Goal: Task Accomplishment & Management: Use online tool/utility

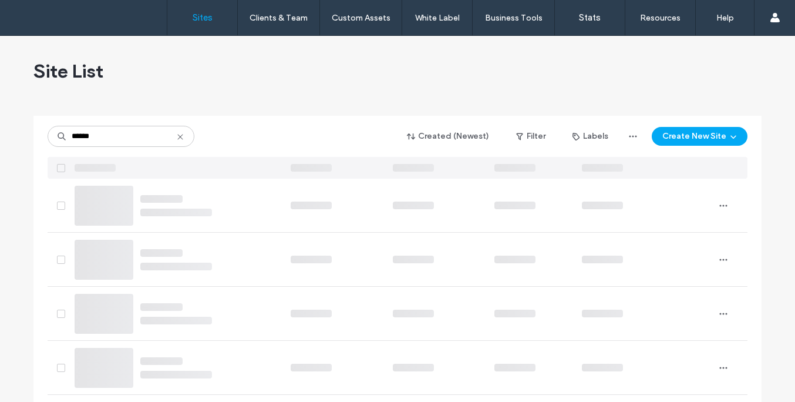
type input "******"
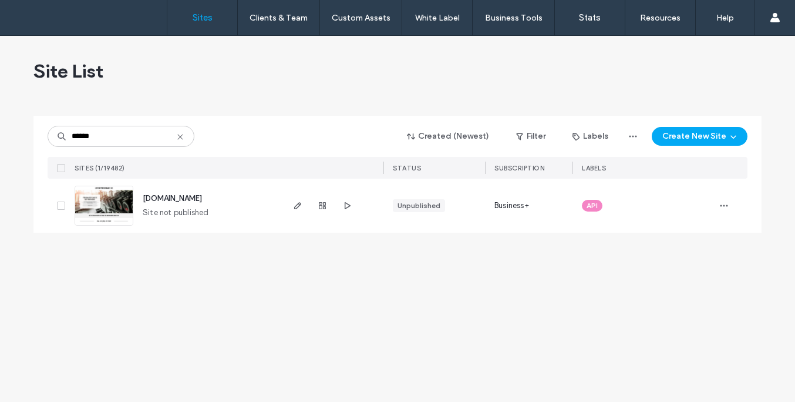
click at [173, 197] on span "www.leffewperformance.com" at bounding box center [172, 198] width 59 height 9
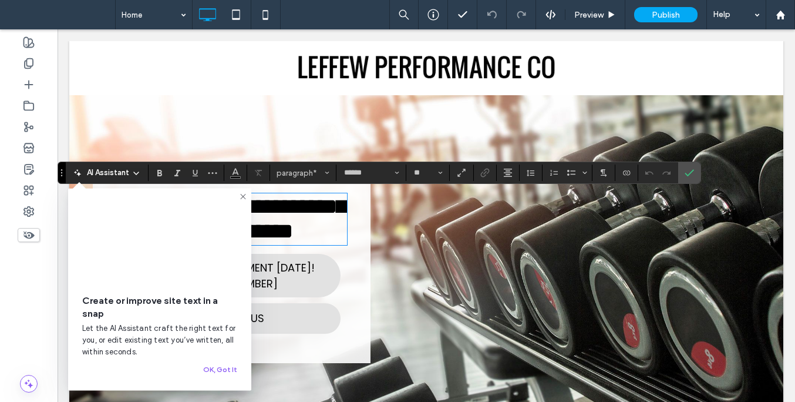
click at [243, 196] on icon at bounding box center [242, 196] width 9 height 9
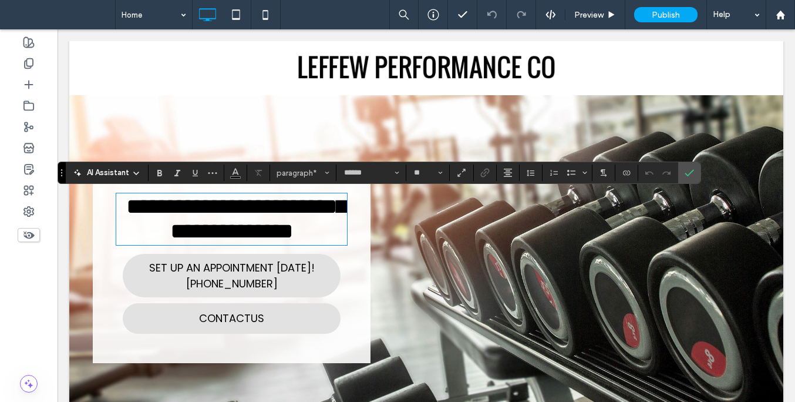
click at [129, 207] on span "**********" at bounding box center [236, 218] width 220 height 47
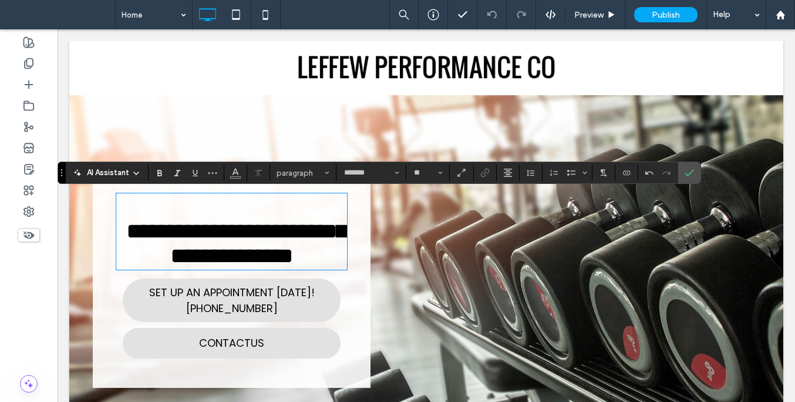
type input "******"
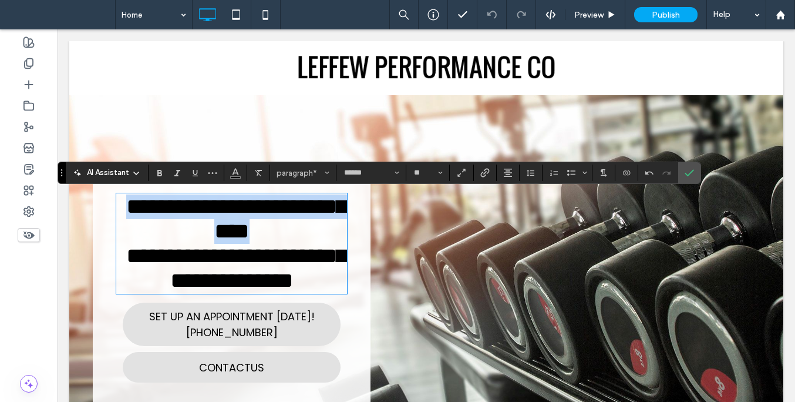
drag, startPoint x: 246, startPoint y: 238, endPoint x: 83, endPoint y: 208, distance: 166.1
click at [83, 208] on div "**********" at bounding box center [426, 289] width 714 height 388
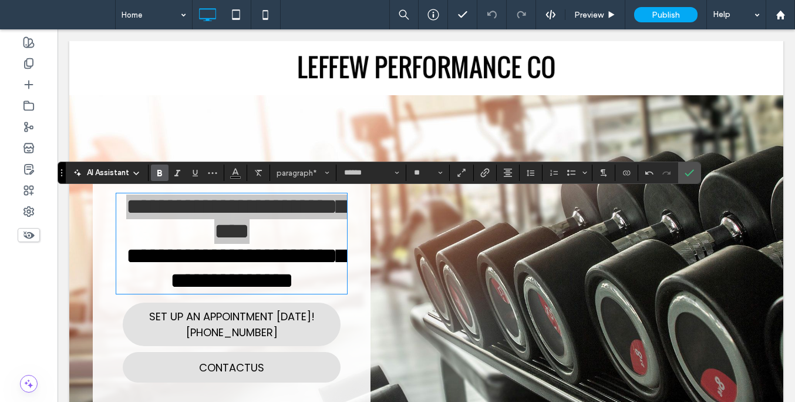
click at [162, 179] on span "Bold" at bounding box center [159, 172] width 9 height 15
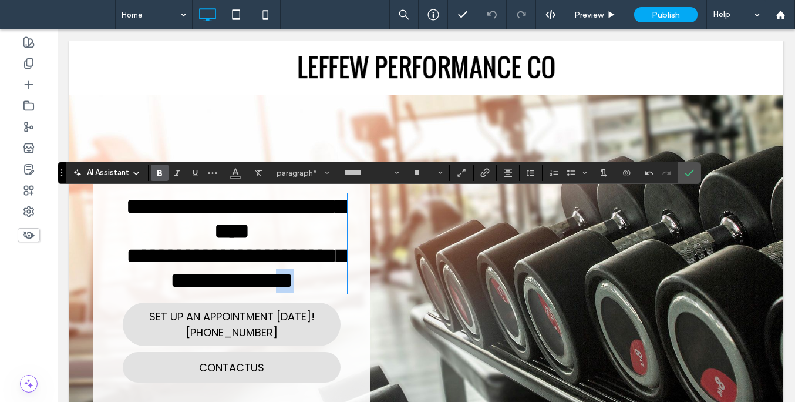
scroll to position [2, 0]
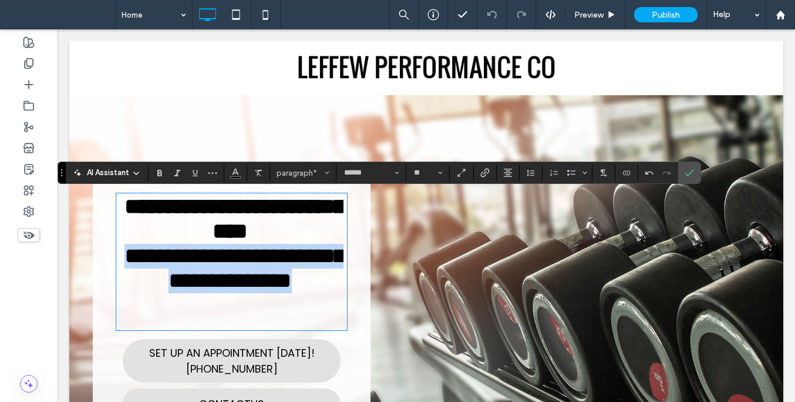
drag, startPoint x: 312, startPoint y: 321, endPoint x: 112, endPoint y: 294, distance: 202.0
click at [112, 294] on div "**********" at bounding box center [232, 306] width 278 height 283
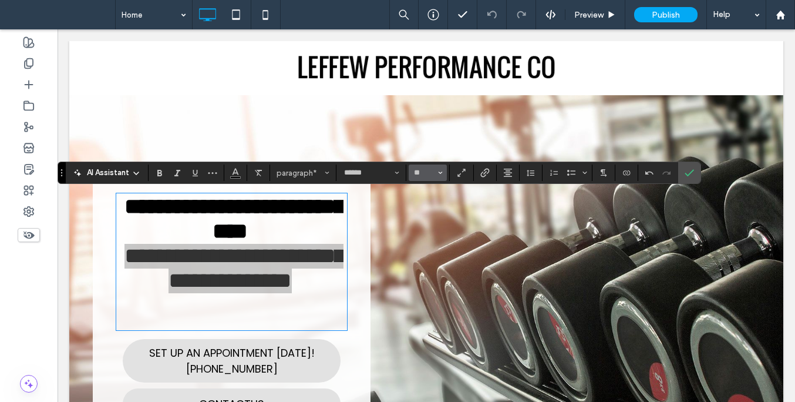
click at [439, 173] on use "Size" at bounding box center [441, 173] width 4 height 2
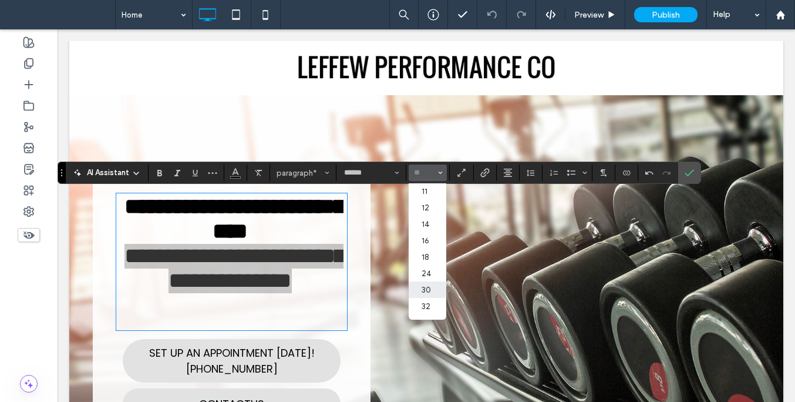
scroll to position [55, 0]
click at [432, 293] on label "30" at bounding box center [428, 284] width 38 height 16
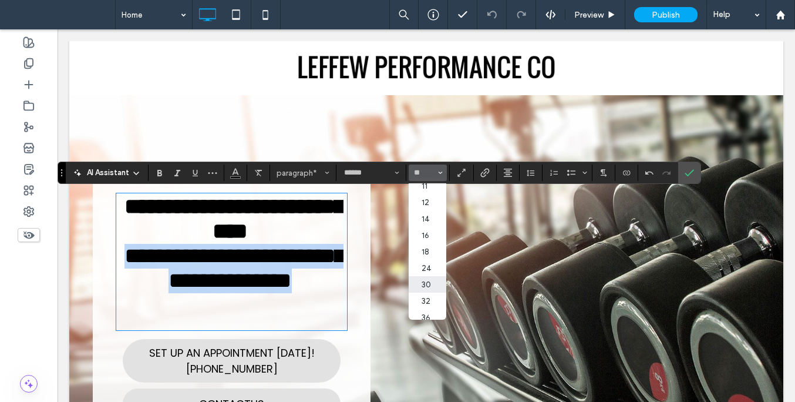
type input "**"
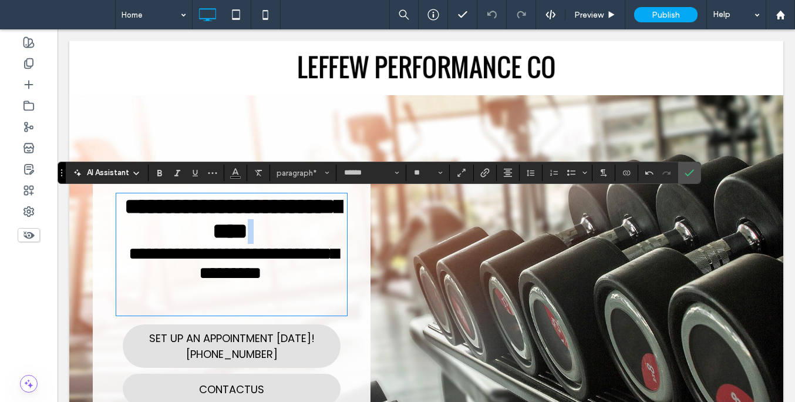
click at [300, 280] on span "**********" at bounding box center [234, 263] width 210 height 36
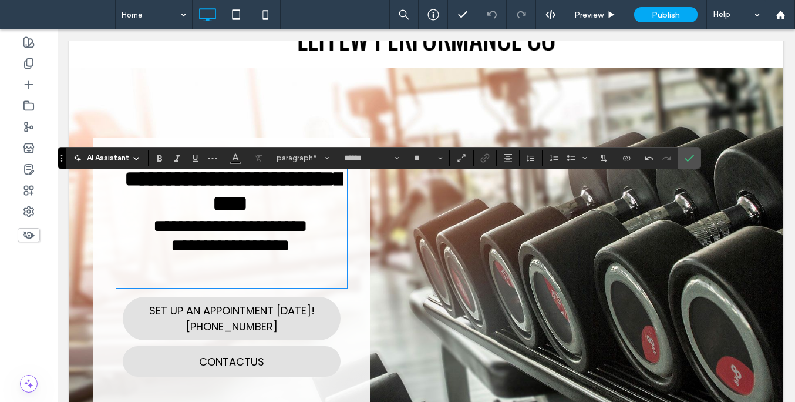
scroll to position [46, 0]
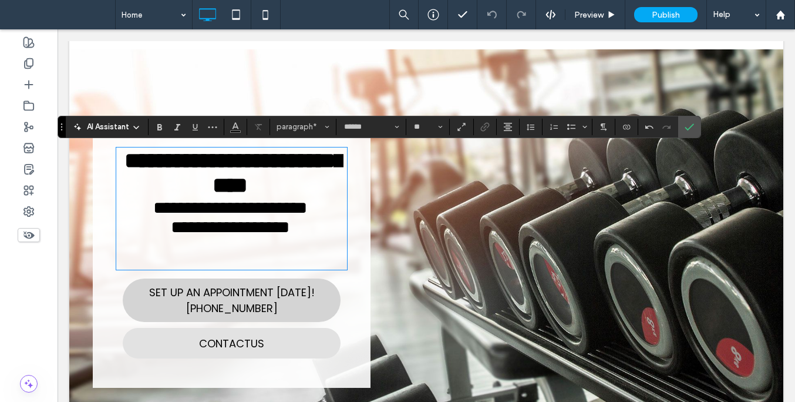
click at [278, 294] on span "SET UP AN APPOINTMENT [DATE]! [PHONE_NUMBER]" at bounding box center [232, 300] width 166 height 32
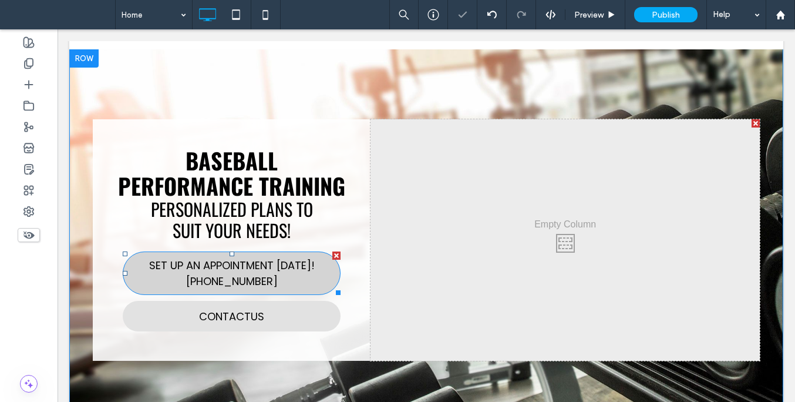
click at [241, 289] on span "SET UP AN APPOINTMENT [DATE]! [PHONE_NUMBER]" at bounding box center [232, 273] width 166 height 32
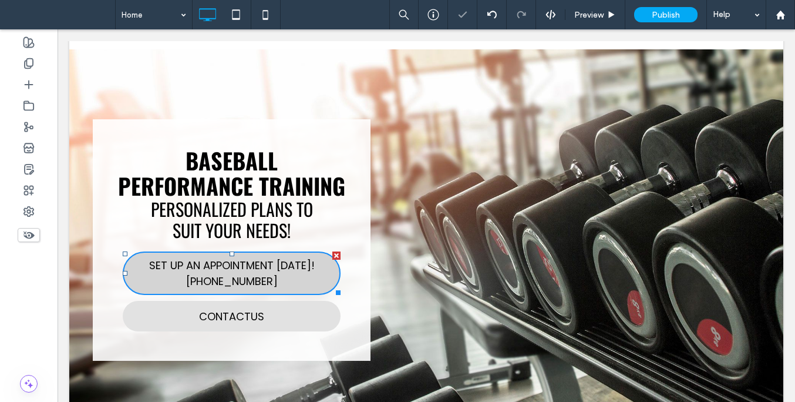
click at [241, 289] on span "SET UP AN APPOINTMENT [DATE]! [PHONE_NUMBER]" at bounding box center [232, 273] width 166 height 32
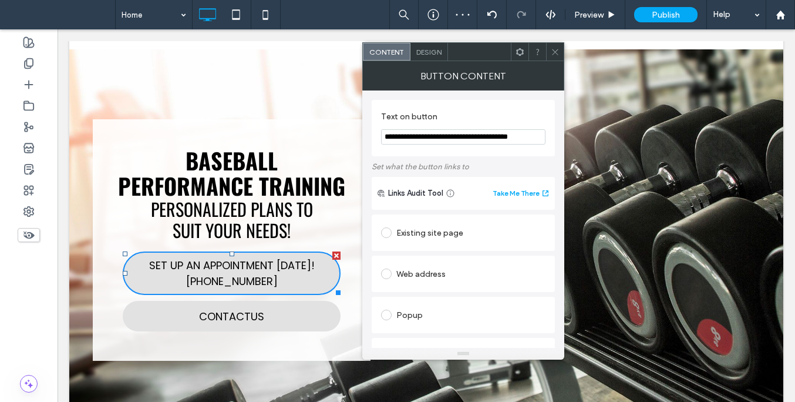
click at [507, 139] on input "**********" at bounding box center [463, 136] width 164 height 15
drag, startPoint x: 520, startPoint y: 137, endPoint x: 499, endPoint y: 138, distance: 20.6
click at [499, 138] on input "**********" at bounding box center [463, 137] width 164 height 16
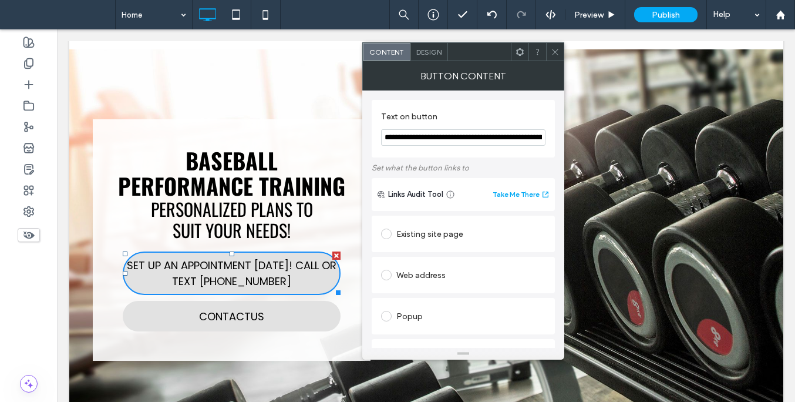
drag, startPoint x: 497, startPoint y: 135, endPoint x: 382, endPoint y: 130, distance: 114.6
click at [382, 130] on input "**********" at bounding box center [463, 137] width 164 height 16
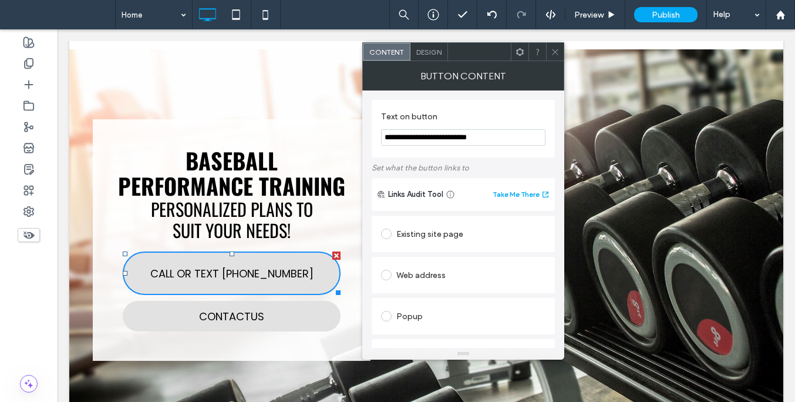
type input "**********"
click at [557, 57] on span at bounding box center [555, 52] width 9 height 18
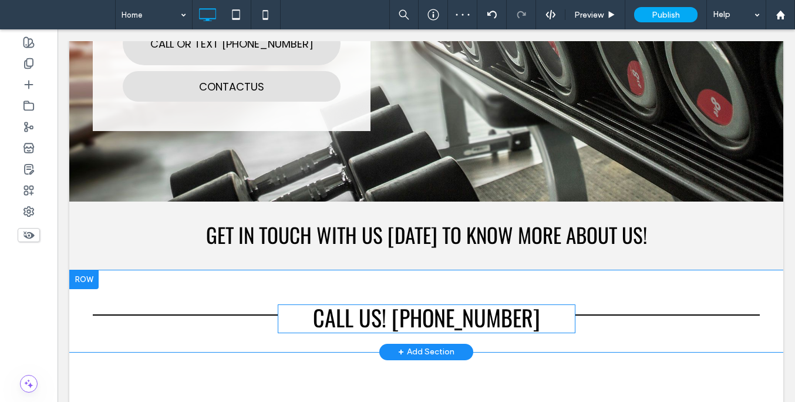
scroll to position [336, 0]
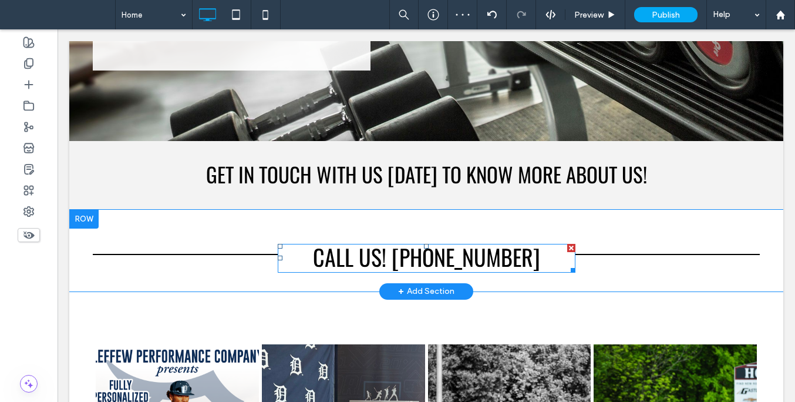
click at [367, 273] on span "CALL US!" at bounding box center [349, 256] width 73 height 33
type input "******"
type input "**"
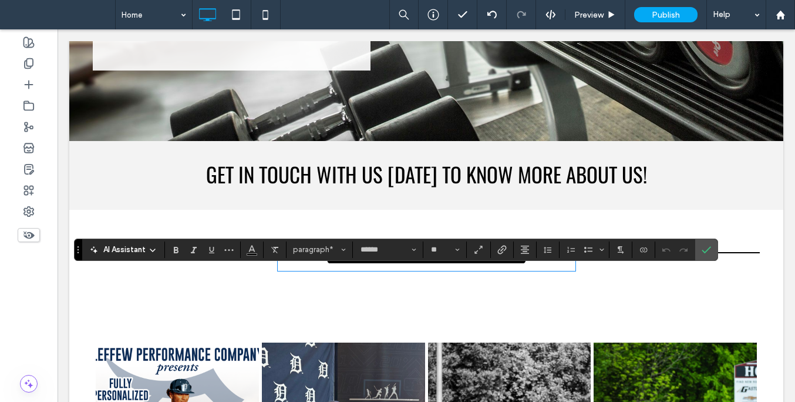
click at [367, 268] on span "********" at bounding box center [360, 257] width 70 height 22
drag, startPoint x: 391, startPoint y: 284, endPoint x: 365, endPoint y: 283, distance: 25.9
click at [365, 270] on p "**********" at bounding box center [427, 257] width 298 height 25
drag, startPoint x: 368, startPoint y: 292, endPoint x: 267, endPoint y: 291, distance: 101.0
click at [267, 290] on div "**********" at bounding box center [426, 250] width 714 height 80
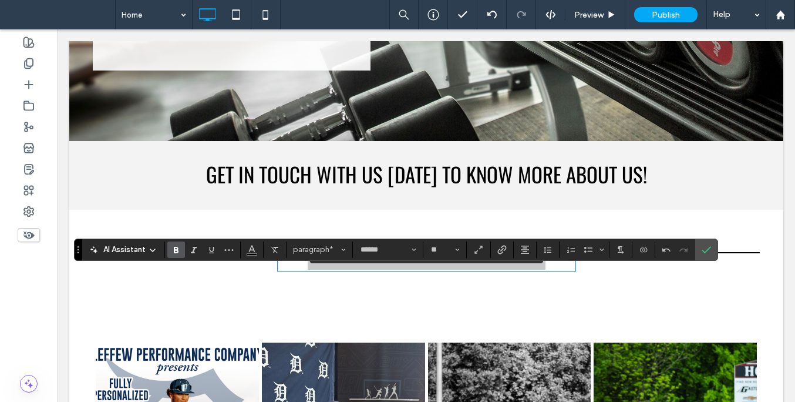
click at [180, 251] on icon "Bold" at bounding box center [176, 249] width 9 height 9
click at [709, 244] on span "Confirm" at bounding box center [706, 250] width 9 height 20
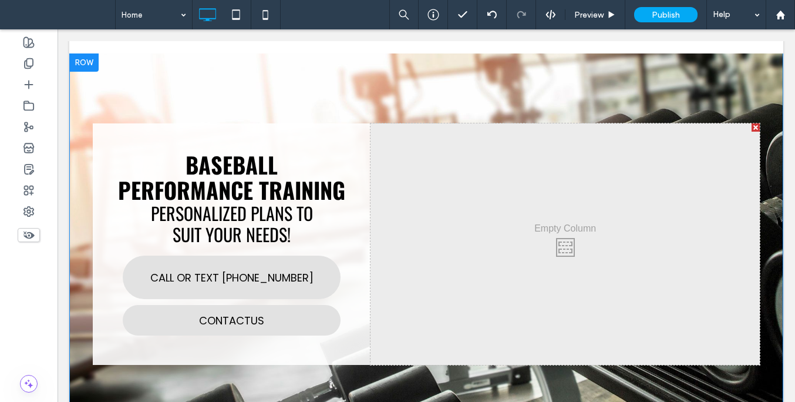
scroll to position [0, 0]
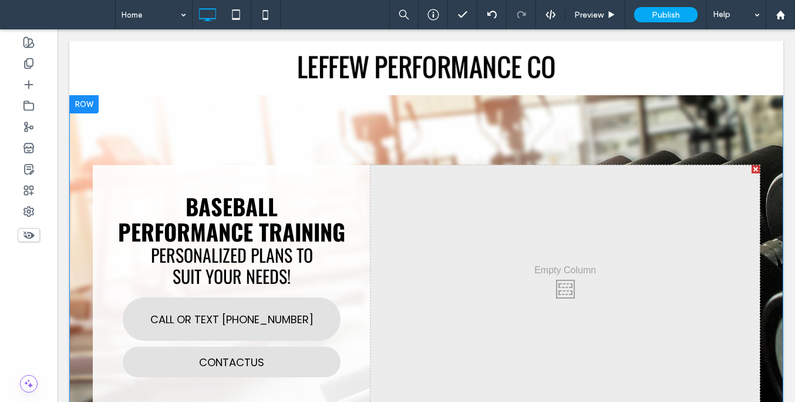
click at [86, 103] on div at bounding box center [83, 104] width 29 height 19
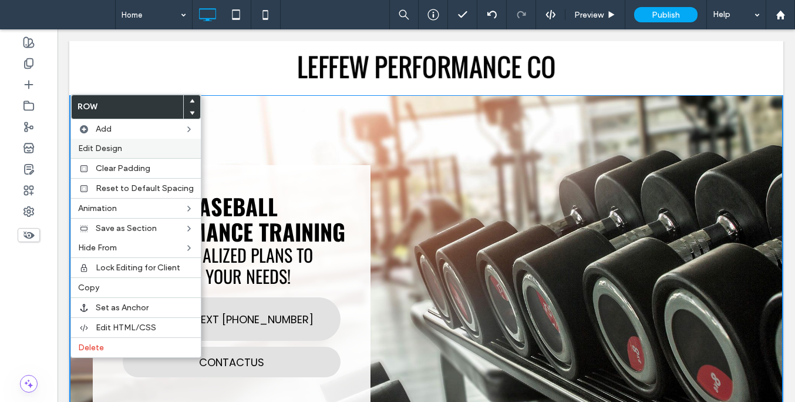
click at [137, 152] on label "Edit Design" at bounding box center [136, 148] width 116 height 10
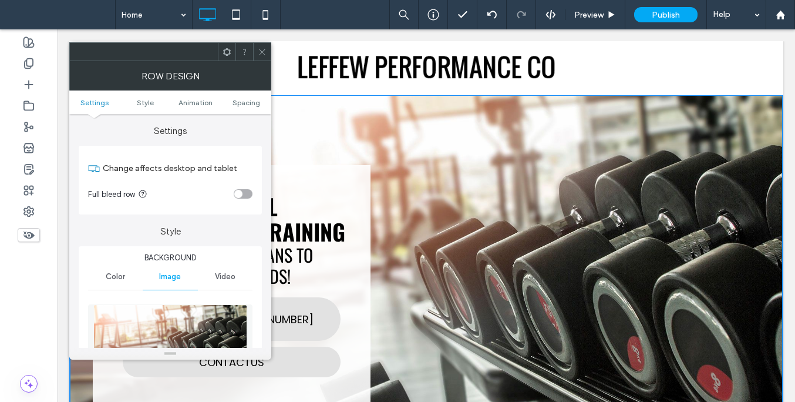
click at [184, 324] on img at bounding box center [170, 344] width 154 height 81
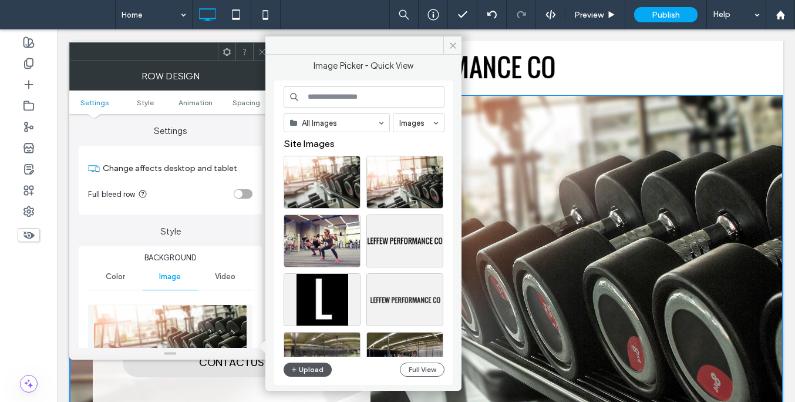
click at [307, 372] on button "Upload" at bounding box center [308, 369] width 48 height 14
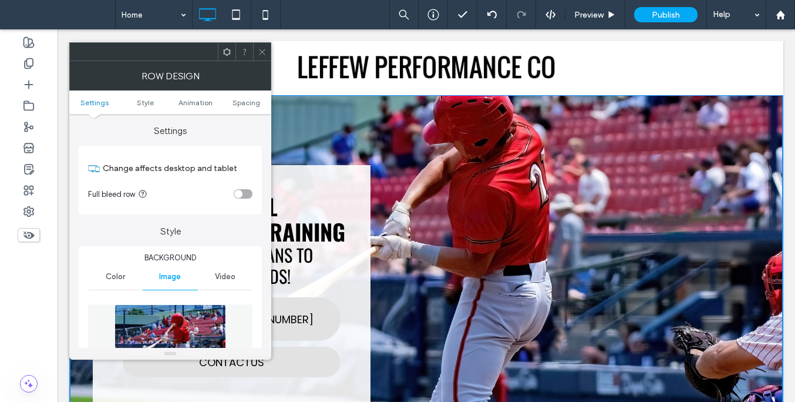
click at [264, 50] on icon at bounding box center [262, 52] width 9 height 9
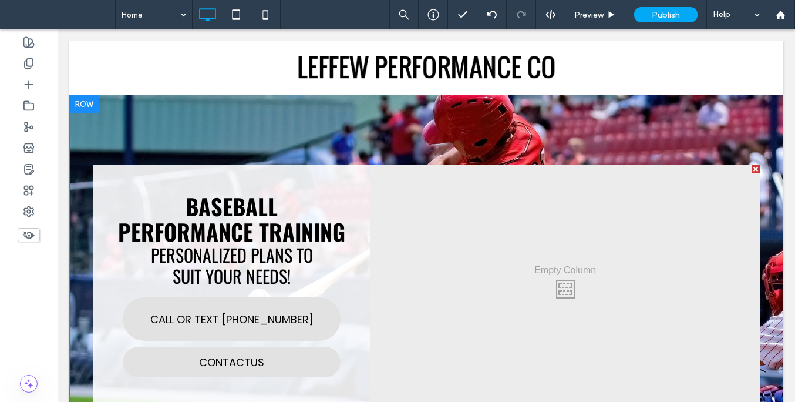
click at [84, 104] on div at bounding box center [83, 104] width 29 height 19
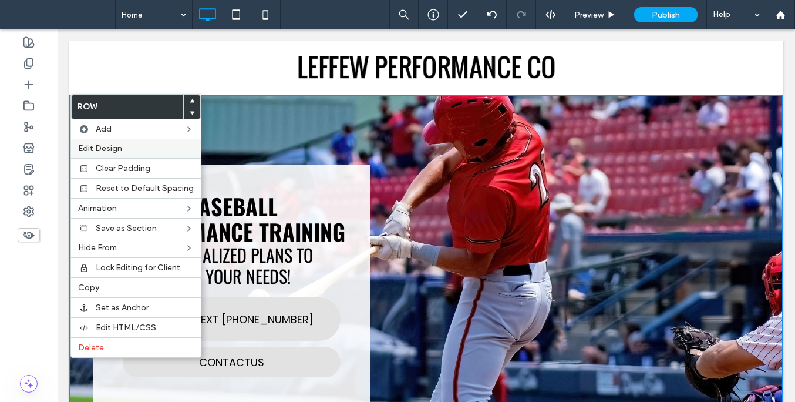
click at [114, 149] on span "Edit Design" at bounding box center [100, 148] width 44 height 10
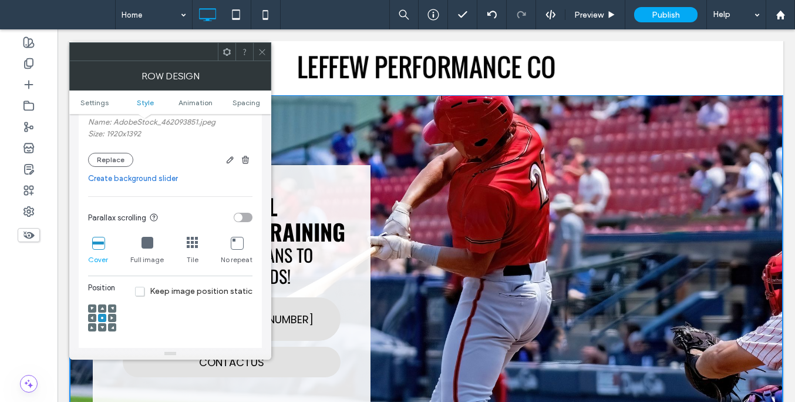
scroll to position [274, 0]
click at [112, 318] on use at bounding box center [111, 318] width 3 height 4
click at [91, 319] on use at bounding box center [91, 318] width 3 height 4
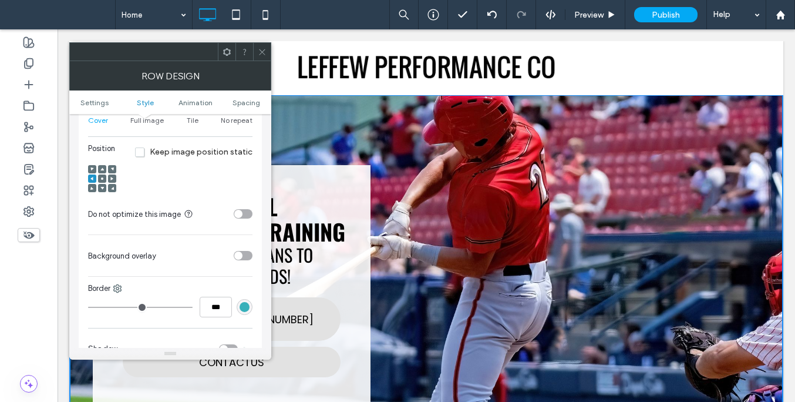
scroll to position [404, 0]
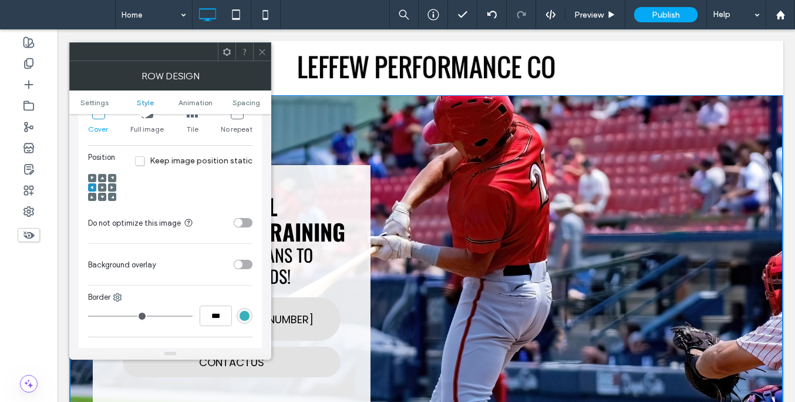
click at [102, 177] on icon at bounding box center [102, 178] width 4 height 4
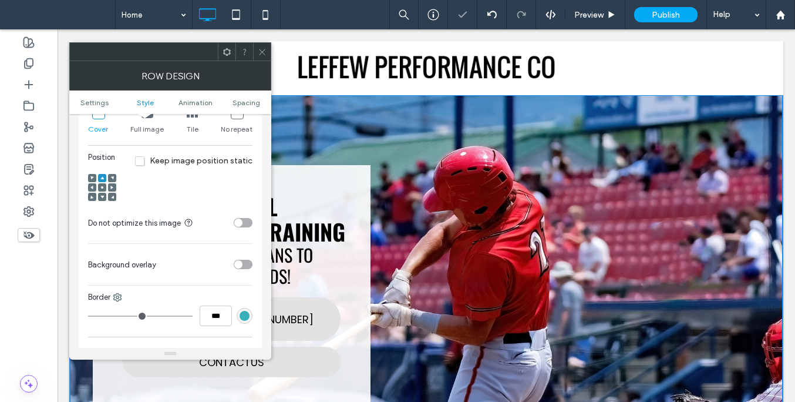
click at [101, 199] on icon at bounding box center [102, 197] width 4 height 4
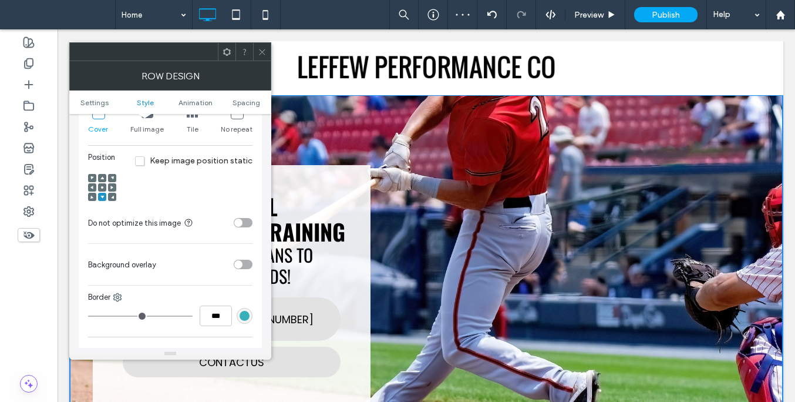
click at [104, 179] on div at bounding box center [102, 178] width 8 height 8
click at [103, 188] on icon at bounding box center [102, 188] width 4 height 4
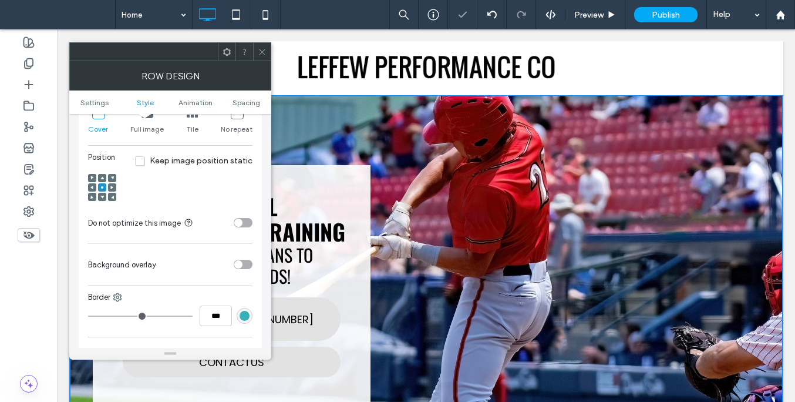
click at [113, 189] on icon at bounding box center [112, 188] width 4 height 4
click at [89, 189] on div at bounding box center [92, 187] width 8 height 8
click at [104, 189] on div at bounding box center [102, 187] width 8 height 8
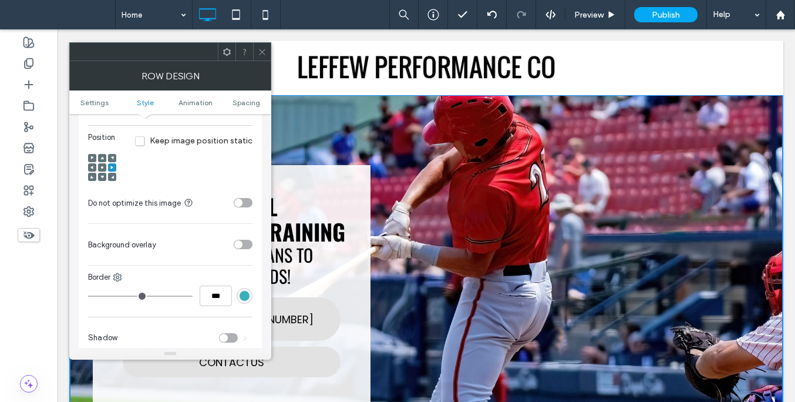
scroll to position [424, 0]
click at [103, 166] on span at bounding box center [102, 167] width 4 height 8
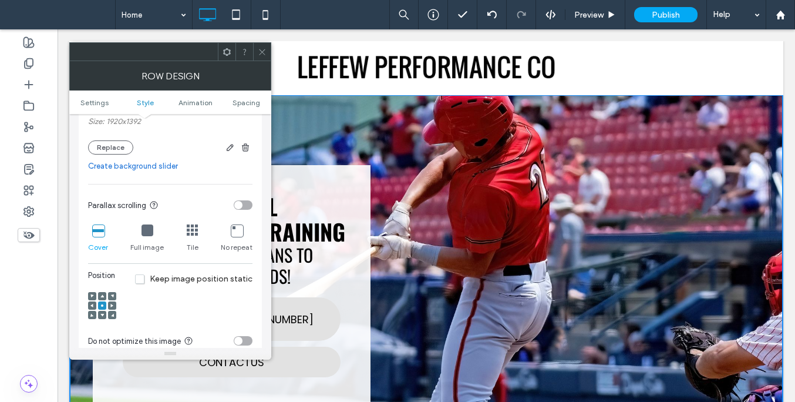
scroll to position [287, 0]
click at [93, 304] on icon at bounding box center [92, 305] width 4 height 4
click at [109, 305] on div at bounding box center [112, 304] width 8 height 8
click at [260, 55] on icon at bounding box center [262, 52] width 9 height 9
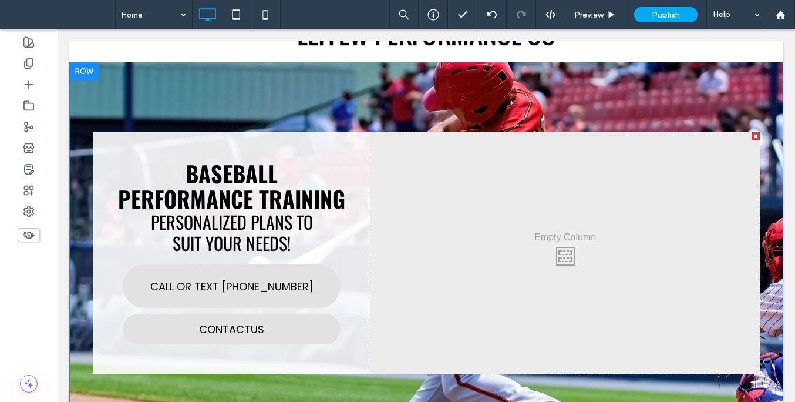
scroll to position [0, 0]
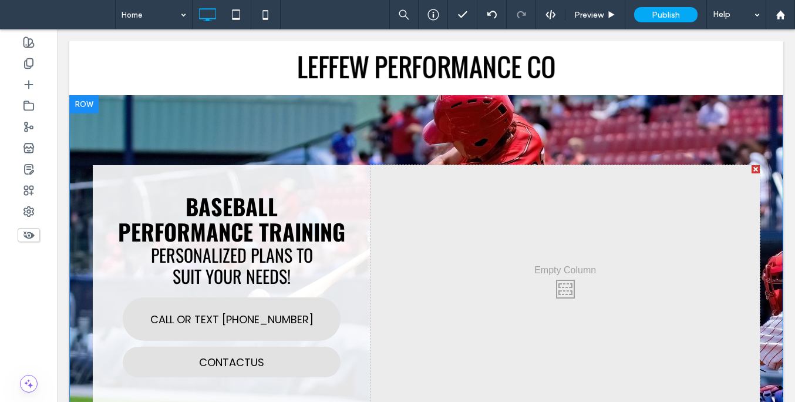
click at [81, 102] on div at bounding box center [83, 104] width 29 height 19
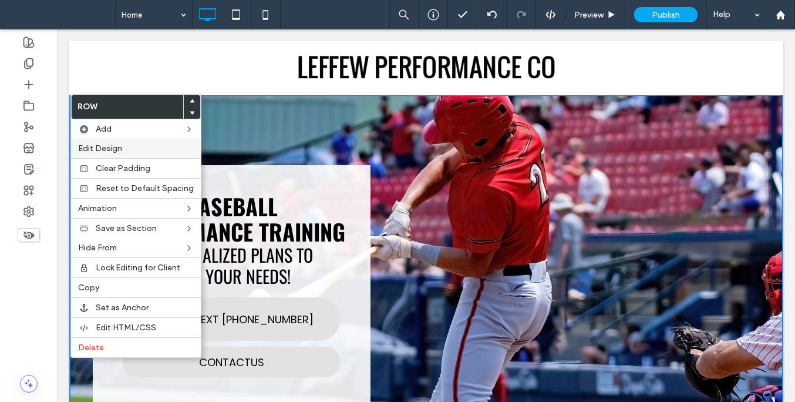
click at [115, 149] on span "Edit Design" at bounding box center [100, 148] width 44 height 10
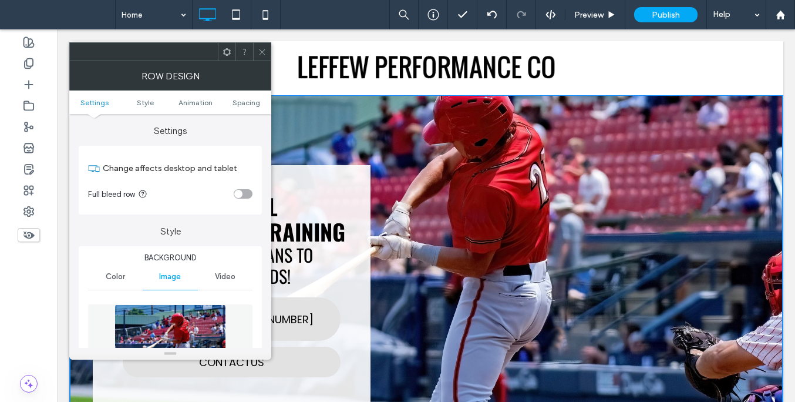
scroll to position [103, 0]
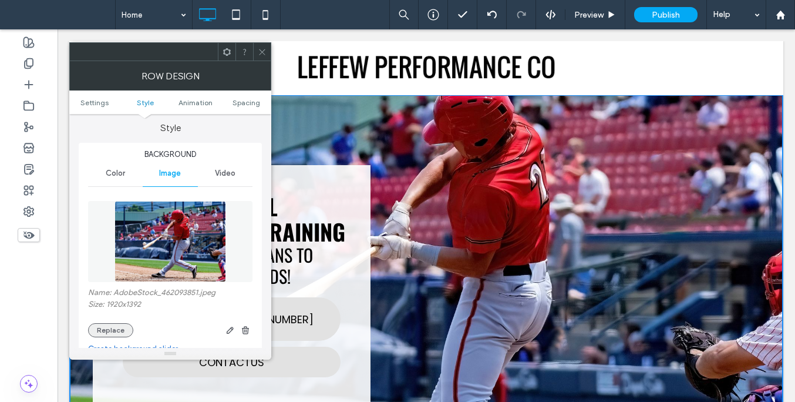
click at [112, 326] on button "Replace" at bounding box center [110, 330] width 45 height 14
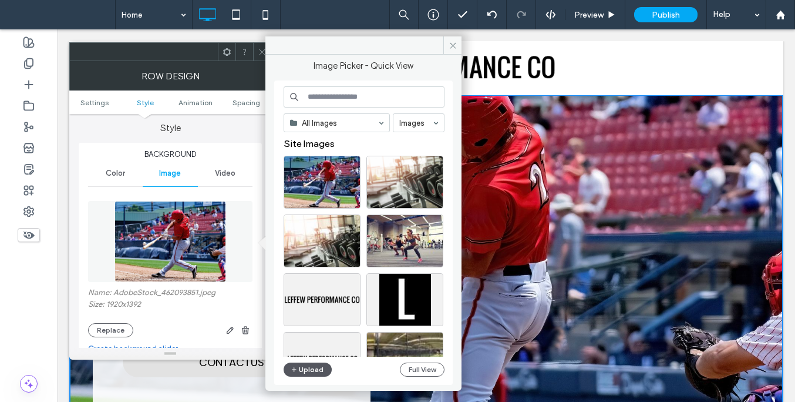
click at [308, 369] on button "Upload" at bounding box center [308, 369] width 48 height 14
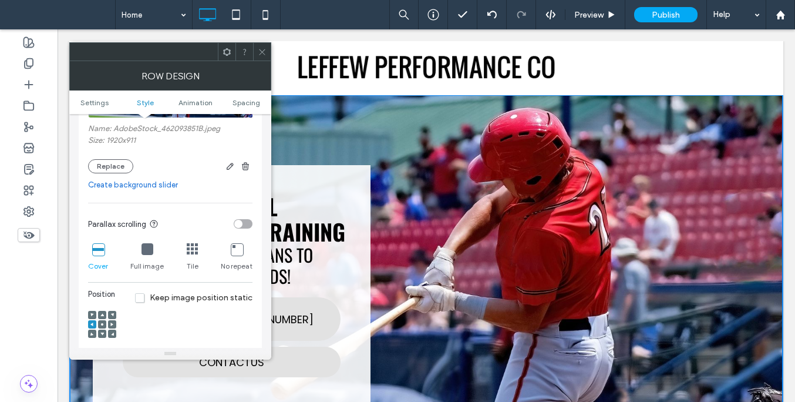
scroll to position [268, 0]
click at [112, 324] on icon at bounding box center [112, 324] width 4 height 4
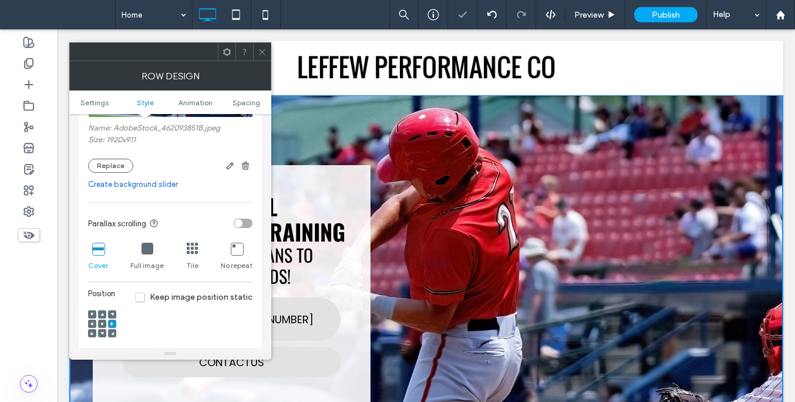
click at [92, 325] on use at bounding box center [91, 324] width 3 height 4
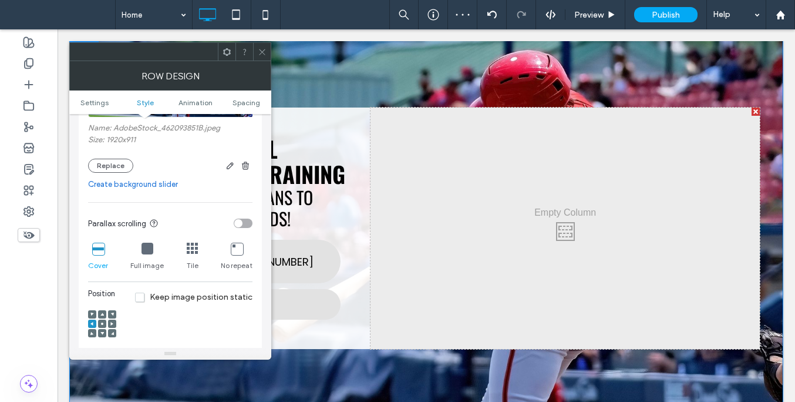
scroll to position [82, 0]
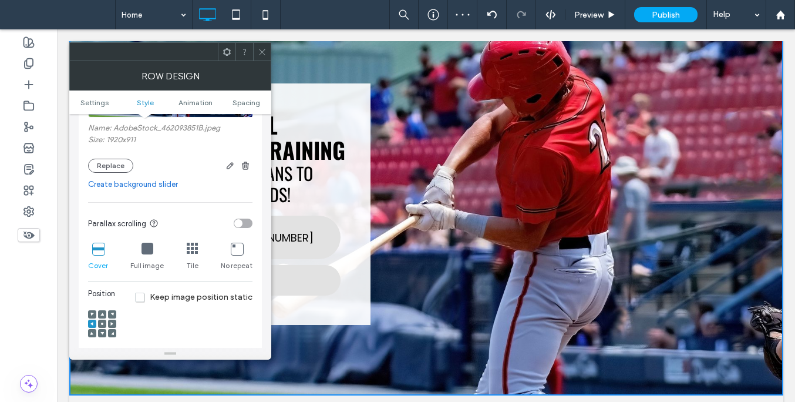
click at [258, 57] on span at bounding box center [262, 52] width 9 height 18
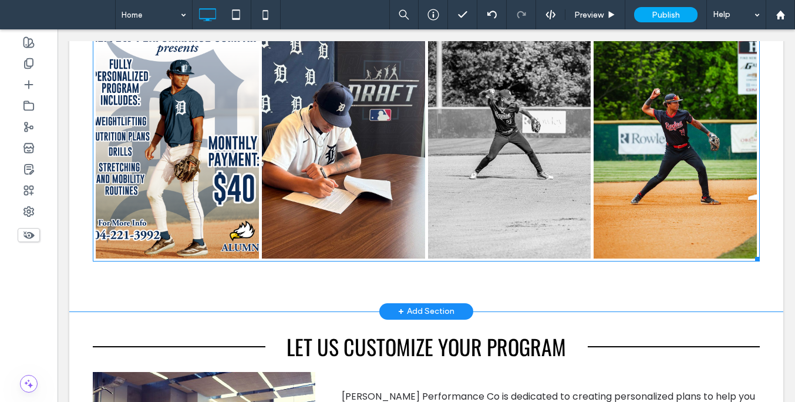
scroll to position [656, 0]
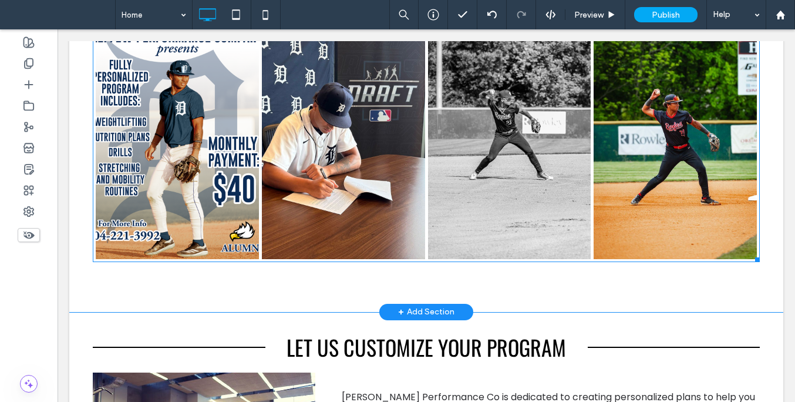
click at [664, 176] on link at bounding box center [675, 141] width 173 height 249
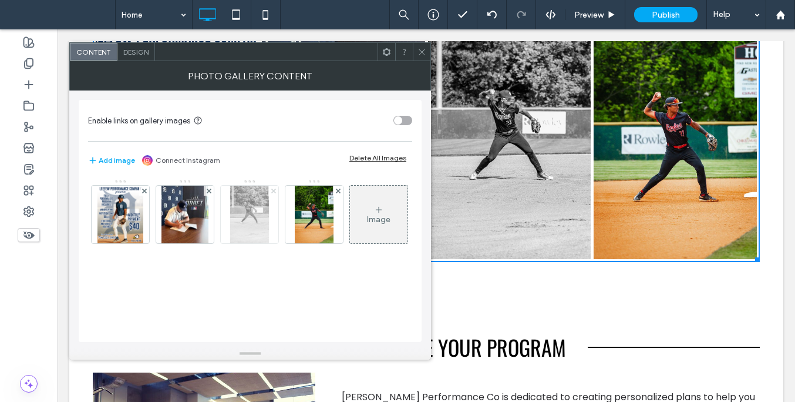
click at [271, 191] on div at bounding box center [273, 191] width 10 height 10
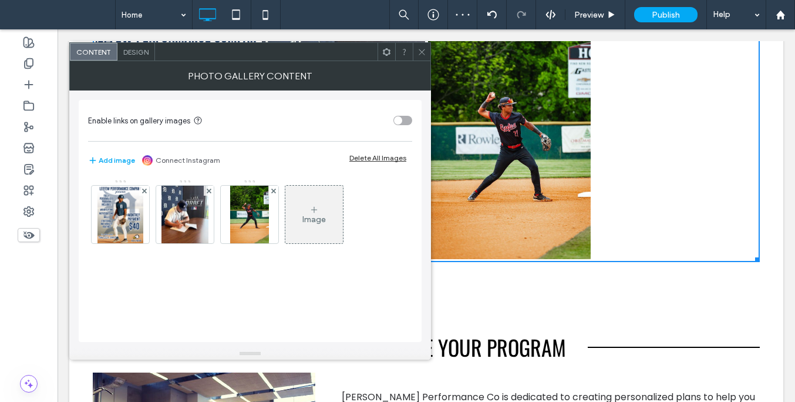
click at [425, 54] on icon at bounding box center [422, 52] width 9 height 9
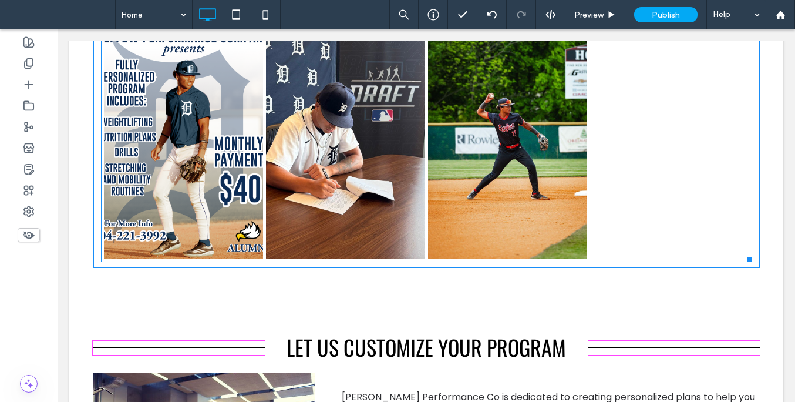
click at [747, 262] on div at bounding box center [748, 257] width 9 height 9
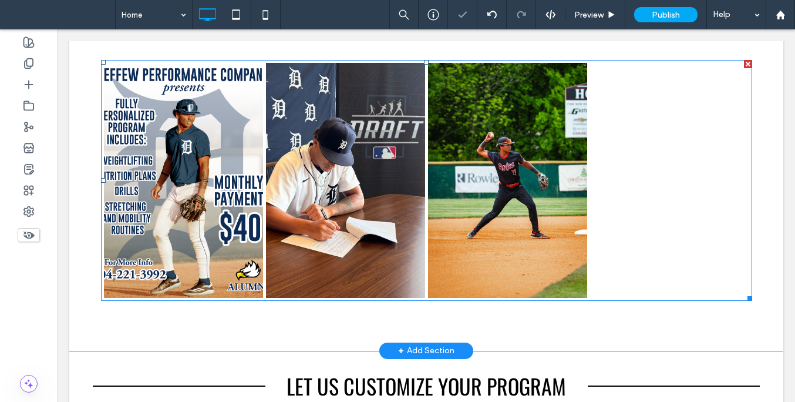
scroll to position [610, 0]
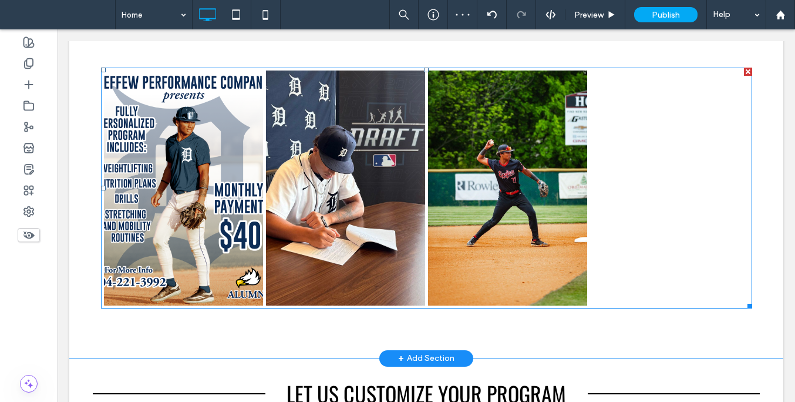
click at [345, 186] on link at bounding box center [345, 187] width 169 height 249
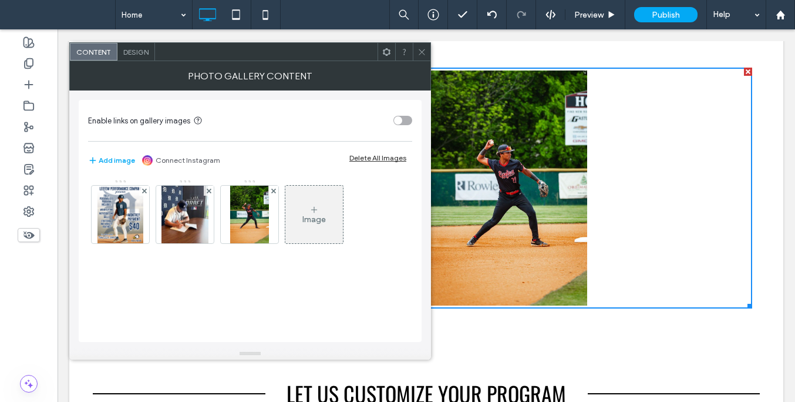
click at [142, 50] on span "Design" at bounding box center [135, 52] width 25 height 9
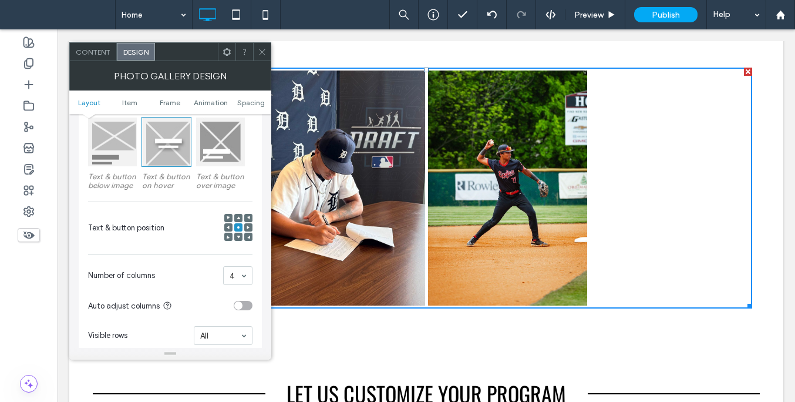
scroll to position [184, 0]
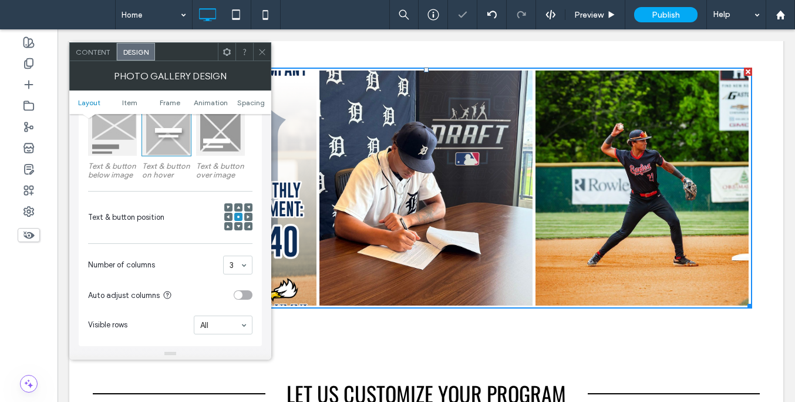
click at [264, 51] on icon at bounding box center [262, 52] width 9 height 9
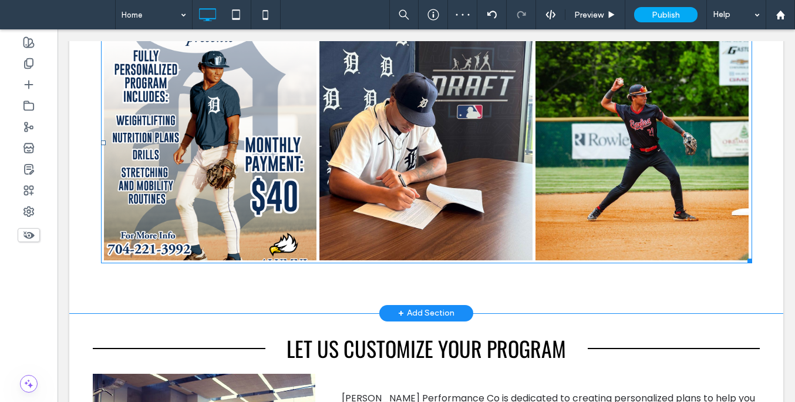
scroll to position [584, 0]
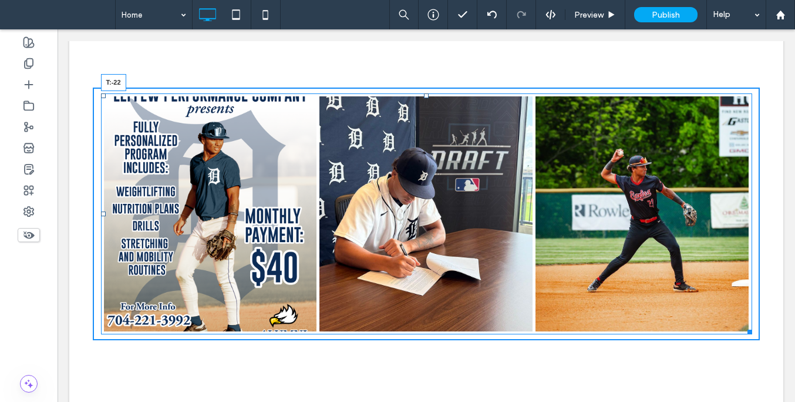
drag, startPoint x: 423, startPoint y: 123, endPoint x: 423, endPoint y: 104, distance: 18.8
click at [424, 98] on div at bounding box center [426, 95] width 5 height 5
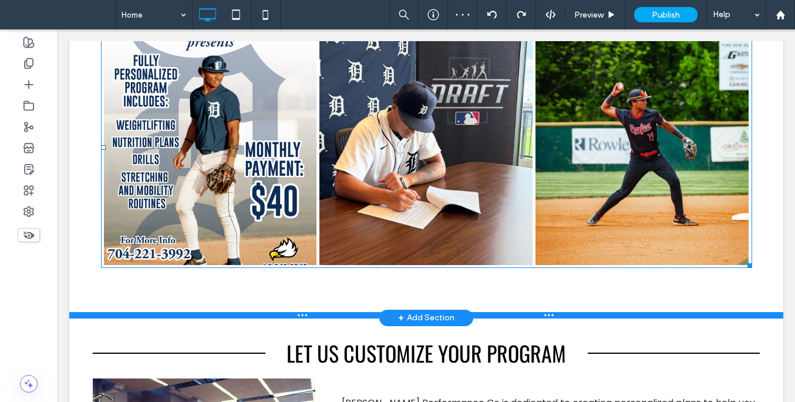
scroll to position [772, 0]
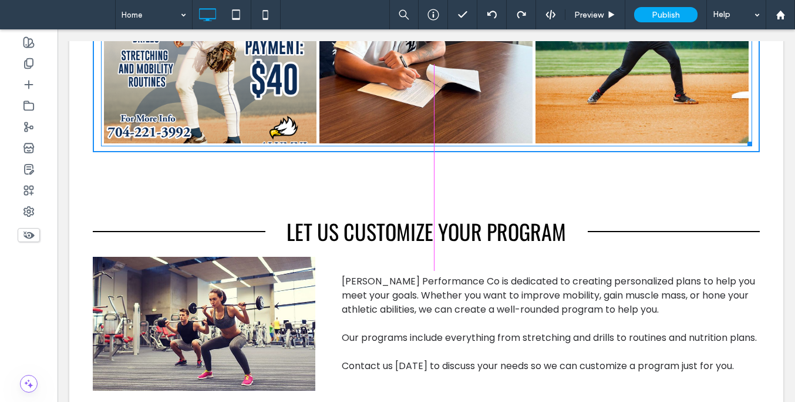
drag, startPoint x: 745, startPoint y: 171, endPoint x: 707, endPoint y: 214, distance: 57.0
click at [718, 187] on div "Title Button Title Button Title Button W:1017 H:410 Click To Paste Row + Add Se…" at bounding box center [426, 26] width 714 height 341
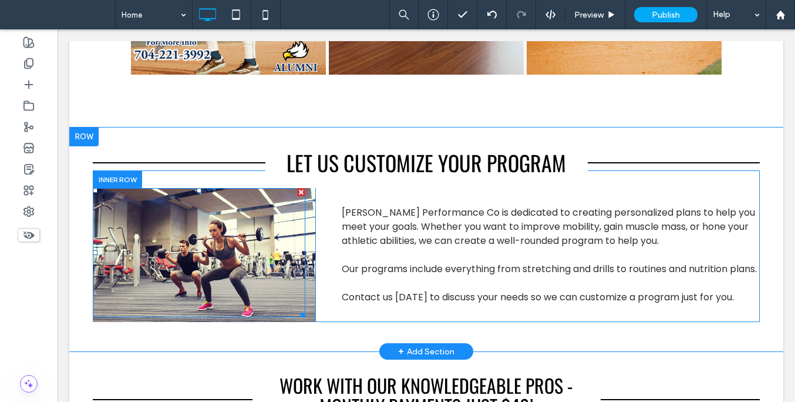
scroll to position [853, 0]
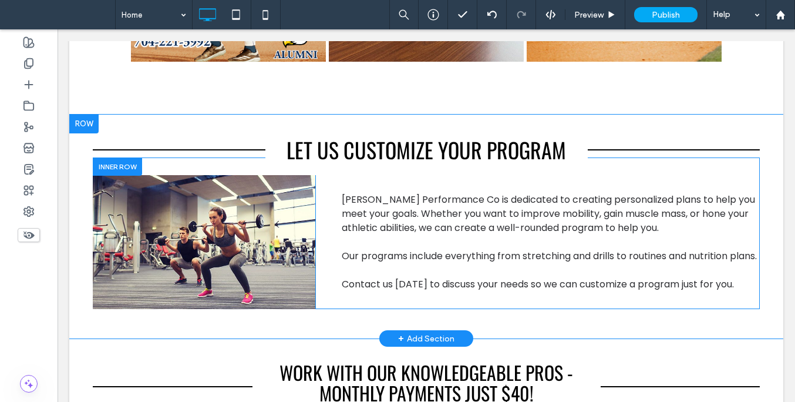
click at [305, 231] on div "Click To Paste" at bounding box center [204, 242] width 223 height 134
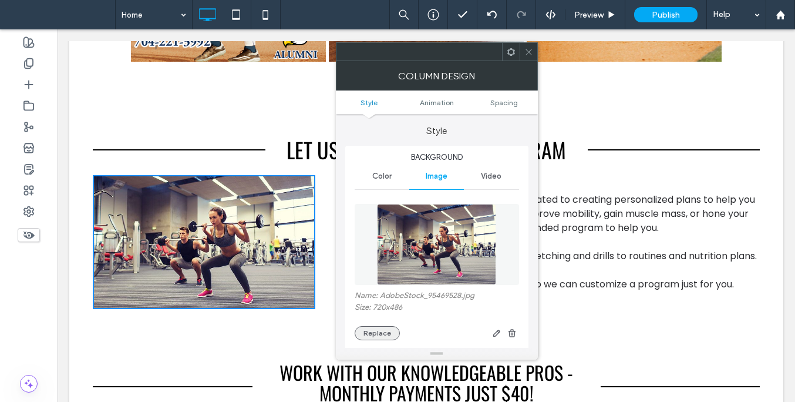
click at [379, 331] on button "Replace" at bounding box center [377, 333] width 45 height 14
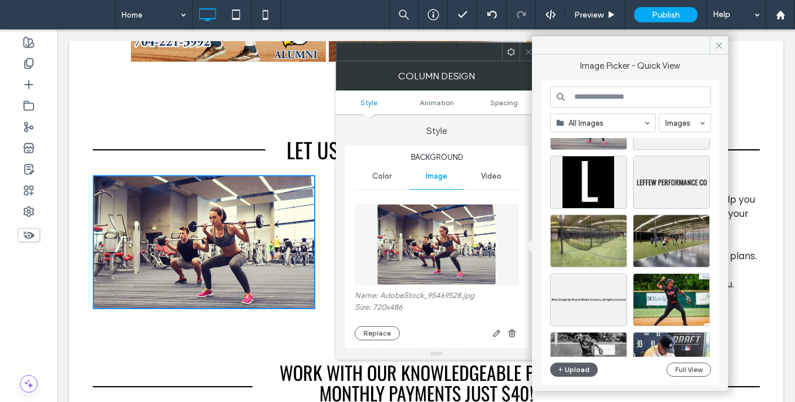
scroll to position [190, 0]
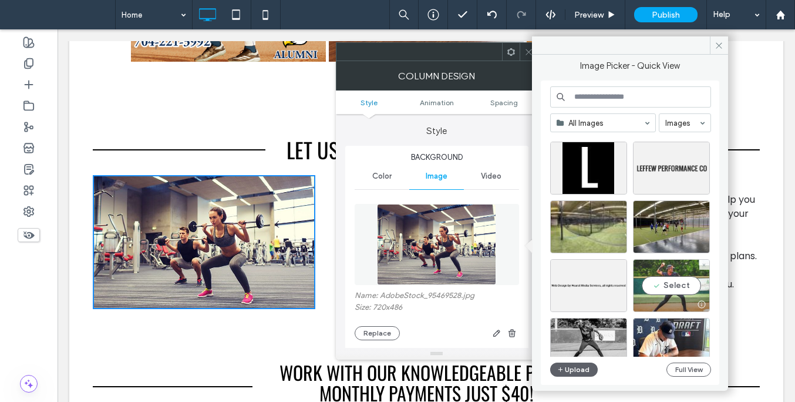
click at [675, 284] on div "Select" at bounding box center [671, 285] width 77 height 53
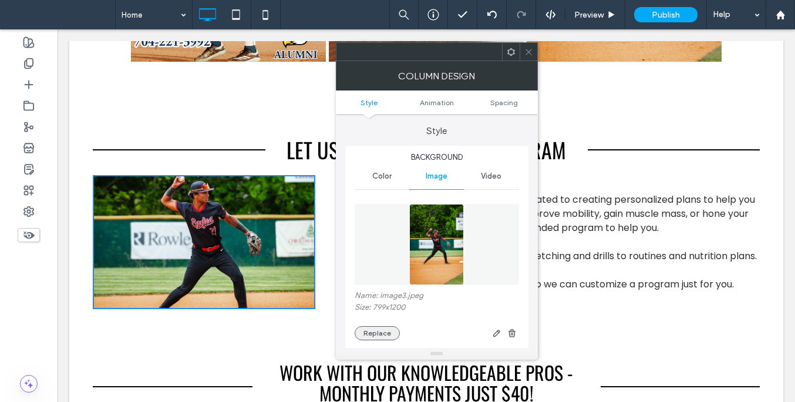
click at [382, 331] on button "Replace" at bounding box center [377, 333] width 45 height 14
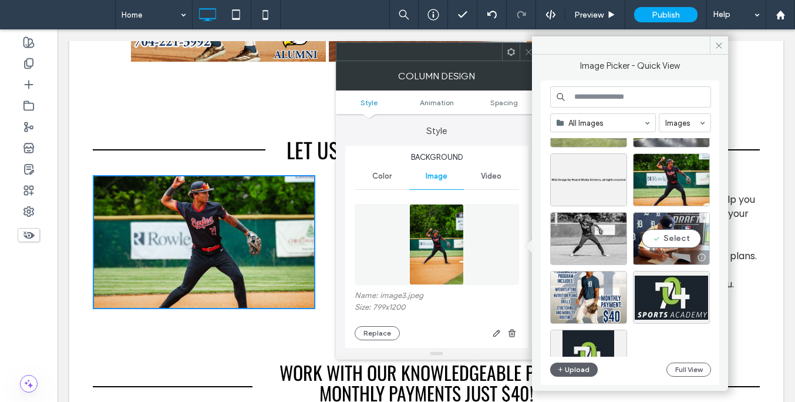
scroll to position [298, 0]
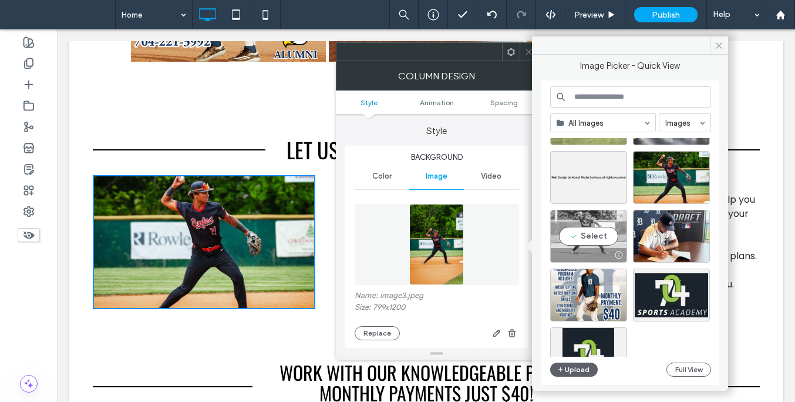
click at [595, 240] on div "Select" at bounding box center [588, 236] width 77 height 53
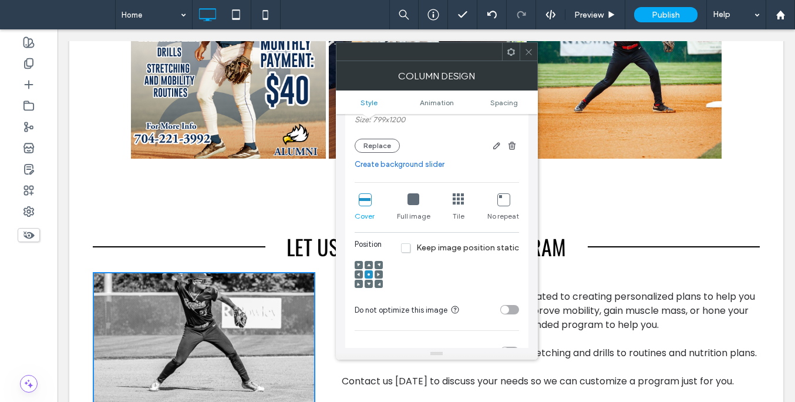
scroll to position [185, 0]
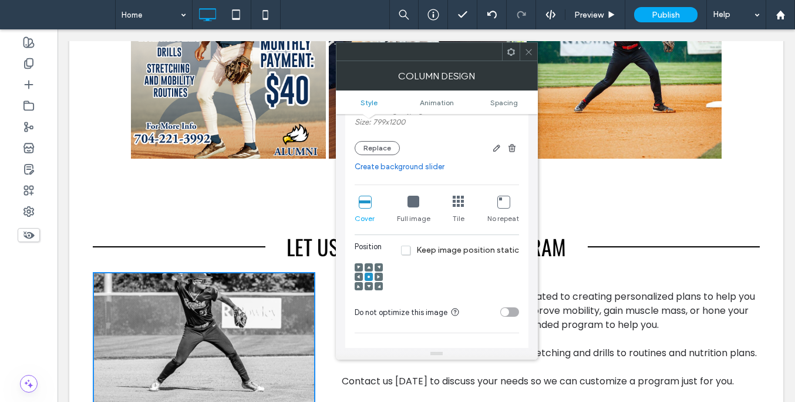
click at [368, 285] on icon at bounding box center [369, 286] width 4 height 4
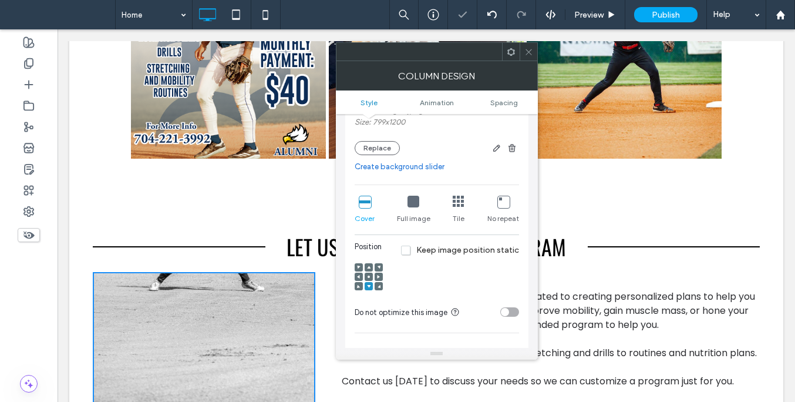
click at [369, 266] on span at bounding box center [369, 267] width 4 height 8
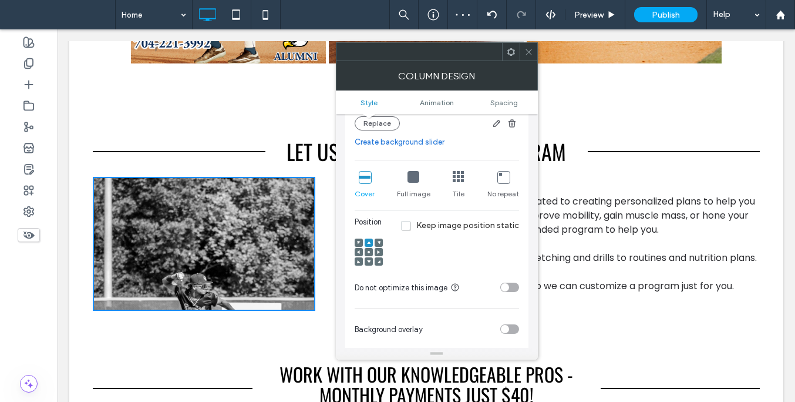
scroll to position [853, 0]
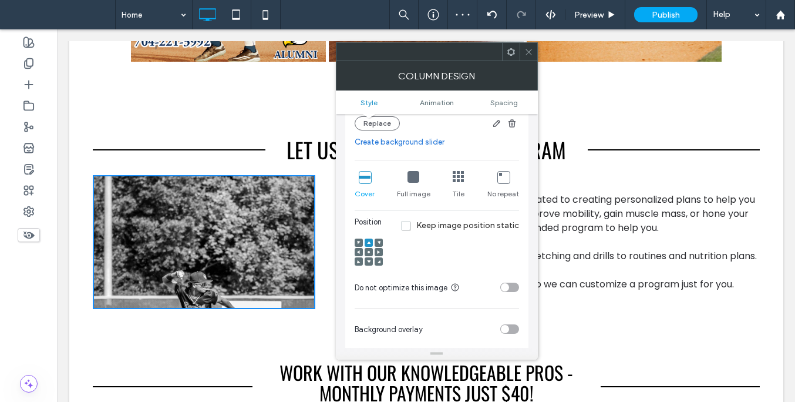
click at [369, 253] on use at bounding box center [369, 252] width 2 height 2
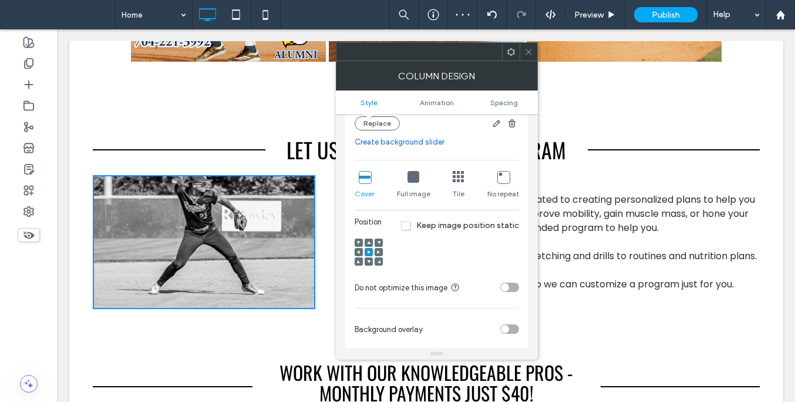
click at [531, 55] on icon at bounding box center [529, 52] width 9 height 9
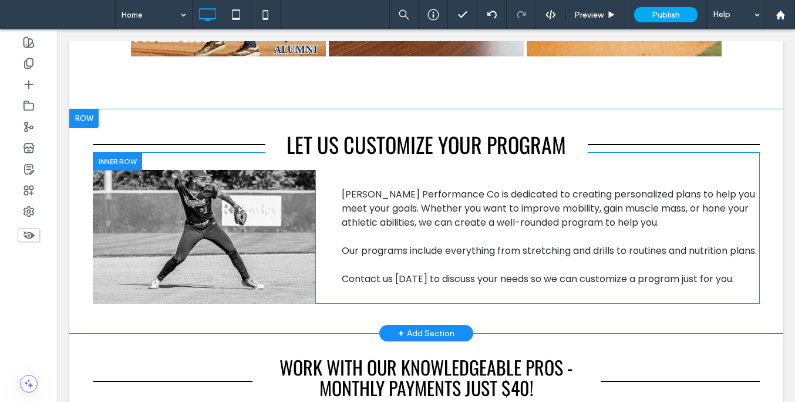
scroll to position [870, 0]
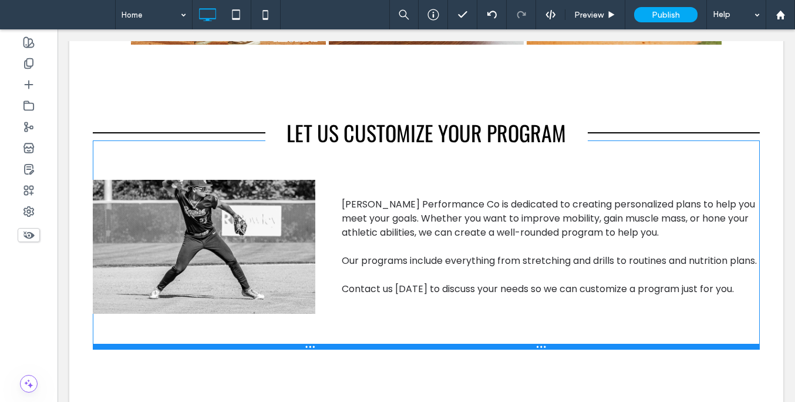
drag, startPoint x: 318, startPoint y: 330, endPoint x: 316, endPoint y: 374, distance: 44.1
click at [316, 349] on div at bounding box center [426, 347] width 667 height 6
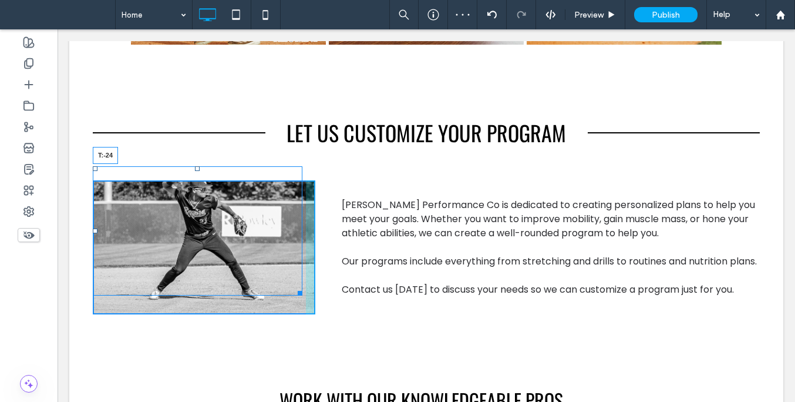
drag, startPoint x: 197, startPoint y: 207, endPoint x: 197, endPoint y: 193, distance: 14.1
click at [197, 171] on div at bounding box center [197, 168] width 5 height 5
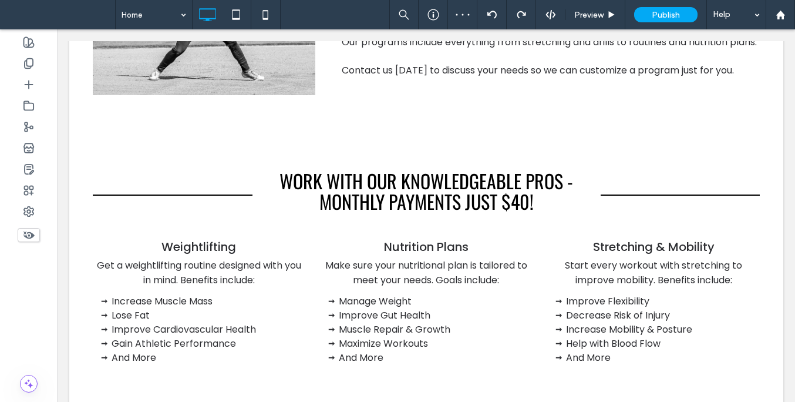
scroll to position [1012, 0]
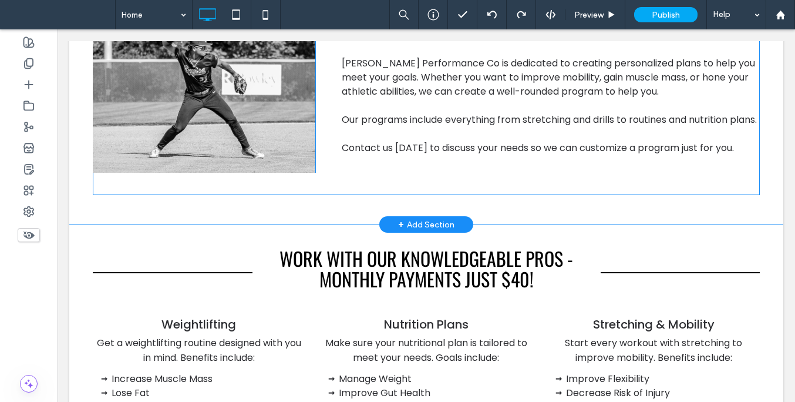
click at [305, 173] on div "Click To Paste" at bounding box center [204, 106] width 223 height 134
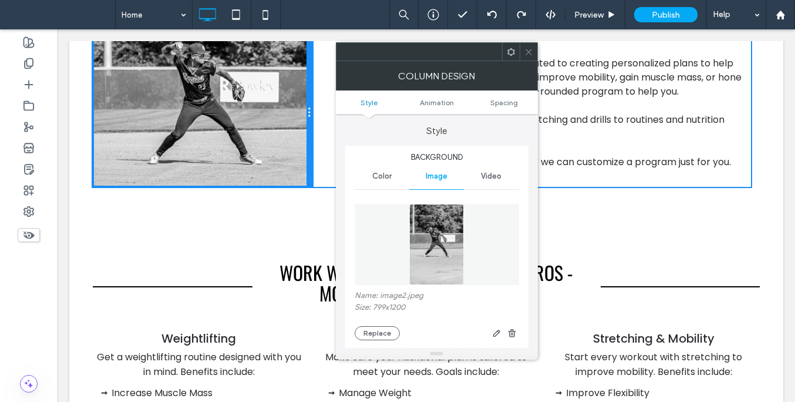
drag, startPoint x: 310, startPoint y: 211, endPoint x: 327, endPoint y: 227, distance: 23.7
click at [327, 209] on div "Click To Paste [PERSON_NAME] Performance Co is dedicated to creating personaliz…" at bounding box center [426, 104] width 667 height 210
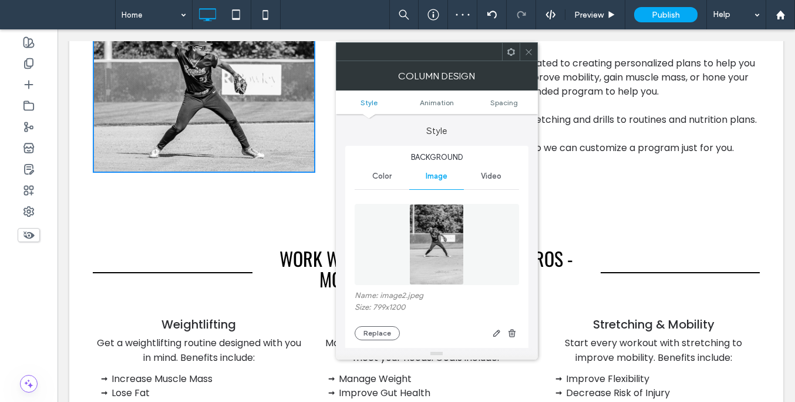
drag, startPoint x: 527, startPoint y: 50, endPoint x: 510, endPoint y: 70, distance: 27.1
click at [527, 50] on icon at bounding box center [529, 52] width 9 height 9
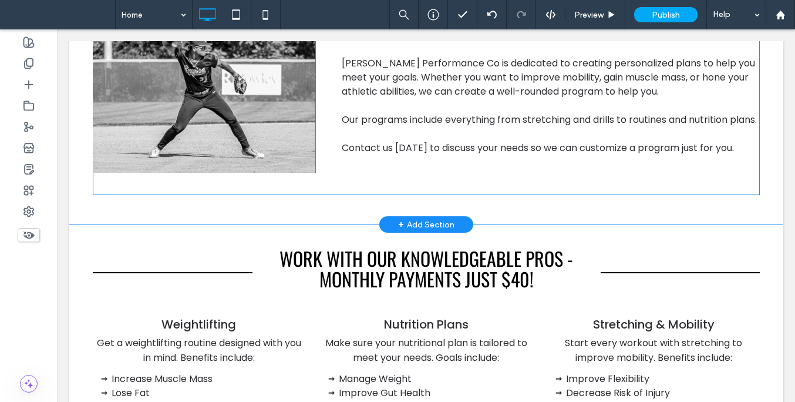
click at [327, 173] on div "[PERSON_NAME] Performance Co is dedicated to creating personalized plans to hel…" at bounding box center [537, 106] width 445 height 134
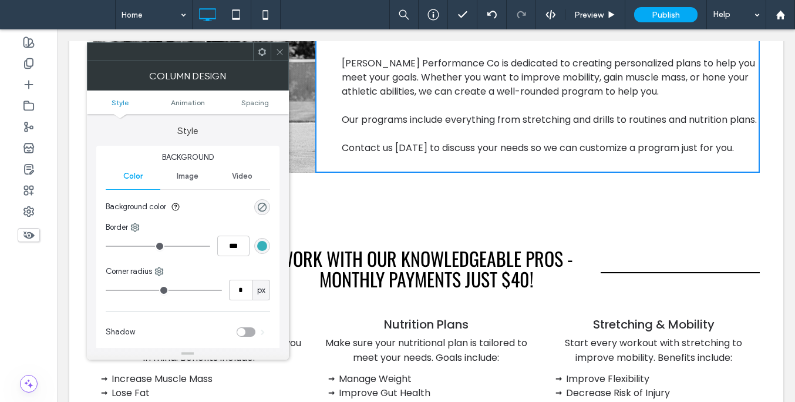
drag, startPoint x: 334, startPoint y: 213, endPoint x: 336, endPoint y: 223, distance: 10.3
click at [336, 195] on div "Click To Paste [PERSON_NAME] Performance Co is dedicated to creating personaliz…" at bounding box center [426, 97] width 667 height 196
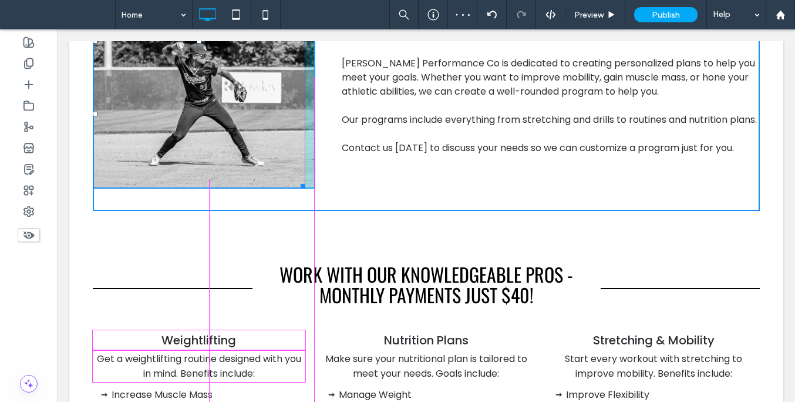
drag, startPoint x: 301, startPoint y: 211, endPoint x: 367, endPoint y: 297, distance: 108.1
click at [299, 189] on div at bounding box center [301, 184] width 9 height 9
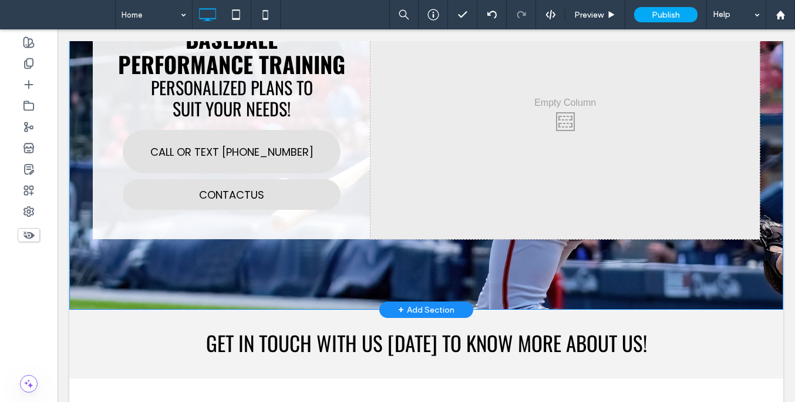
scroll to position [0, 0]
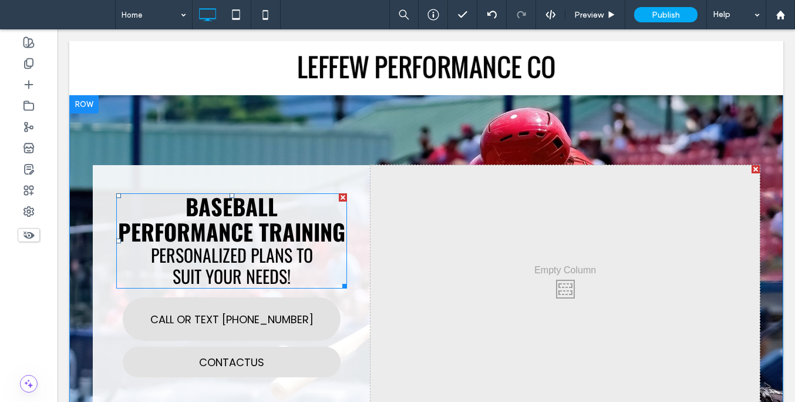
click at [236, 246] on strong "Baseball performance Training" at bounding box center [231, 219] width 227 height 58
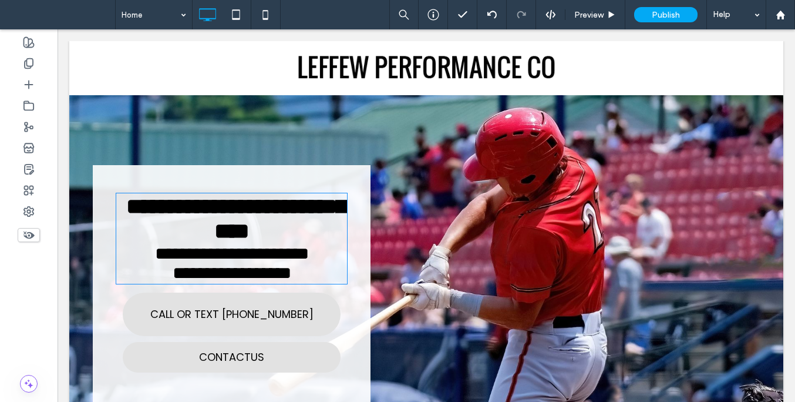
type input "******"
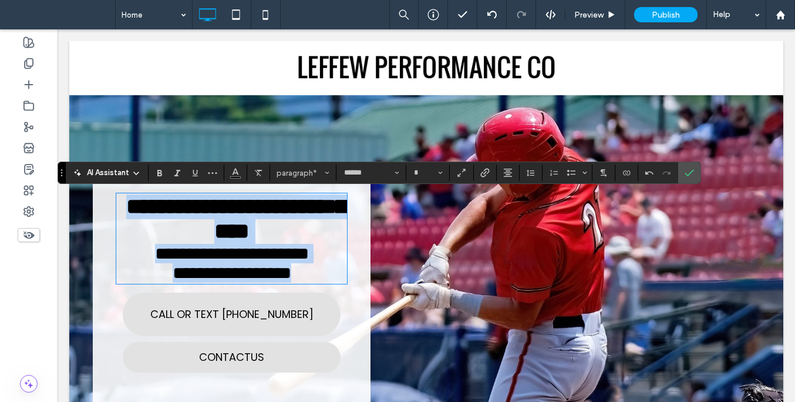
click at [289, 258] on p "**********" at bounding box center [231, 238] width 231 height 88
type input "**"
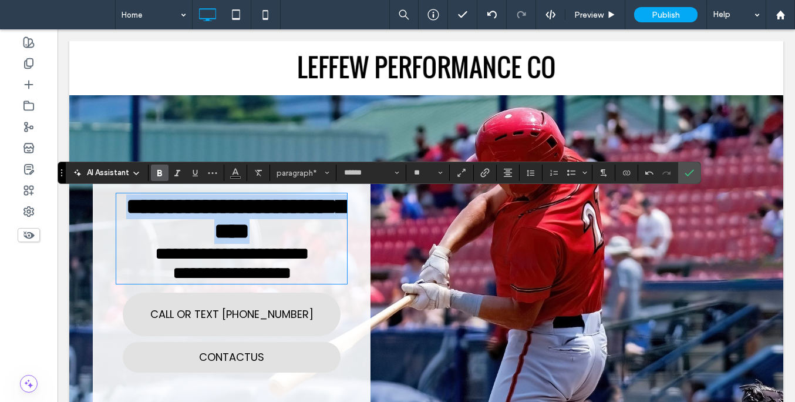
drag, startPoint x: 287, startPoint y: 259, endPoint x: 156, endPoint y: 209, distance: 140.4
click at [156, 209] on p "**********" at bounding box center [231, 238] width 231 height 88
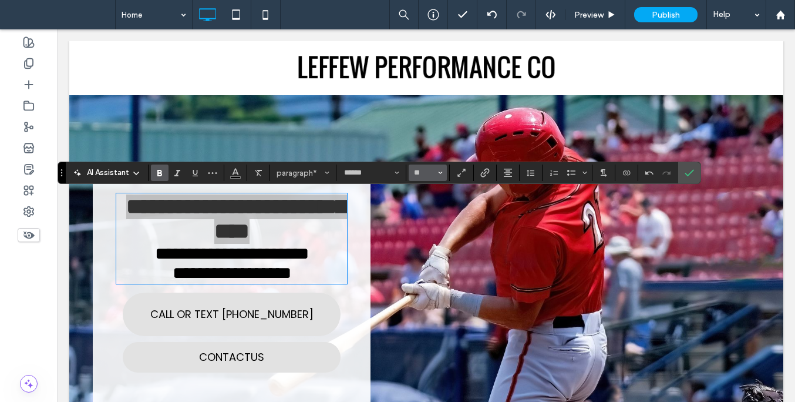
click at [441, 176] on span "Size" at bounding box center [440, 172] width 5 height 15
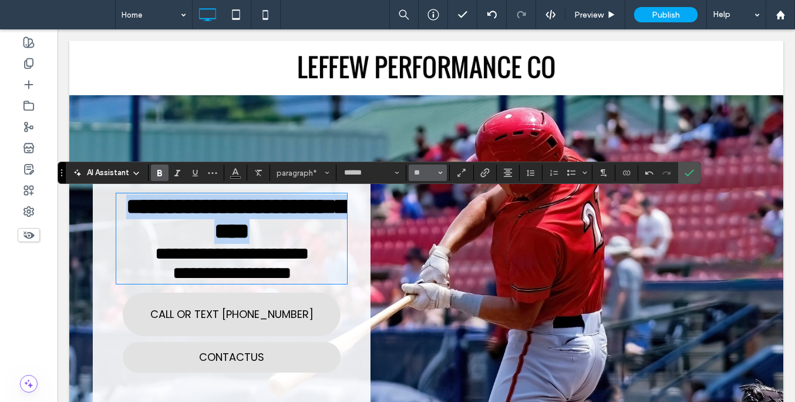
type input "**"
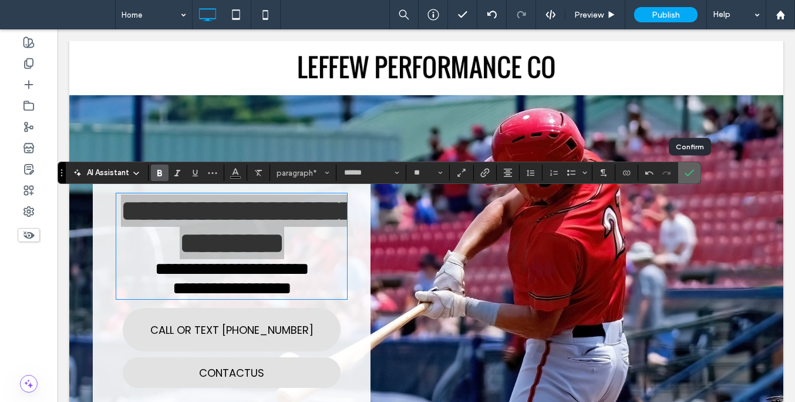
click at [689, 174] on use "Confirm" at bounding box center [689, 173] width 9 height 7
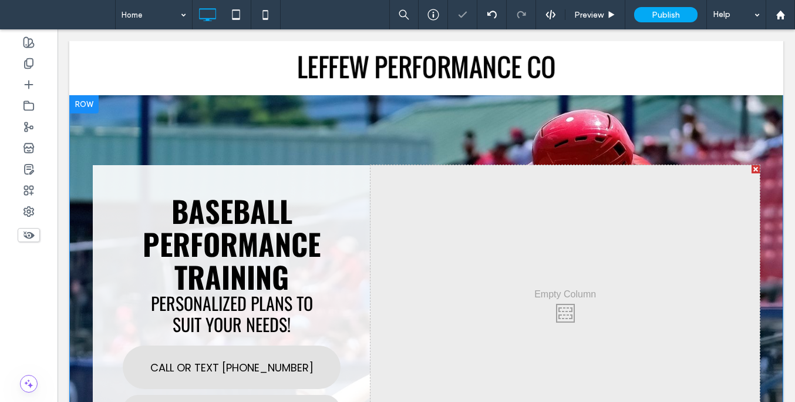
click at [353, 281] on div "Baseball performance Training Personalized Plans to Suit Your Needs! CALL OR TE…" at bounding box center [232, 310] width 278 height 290
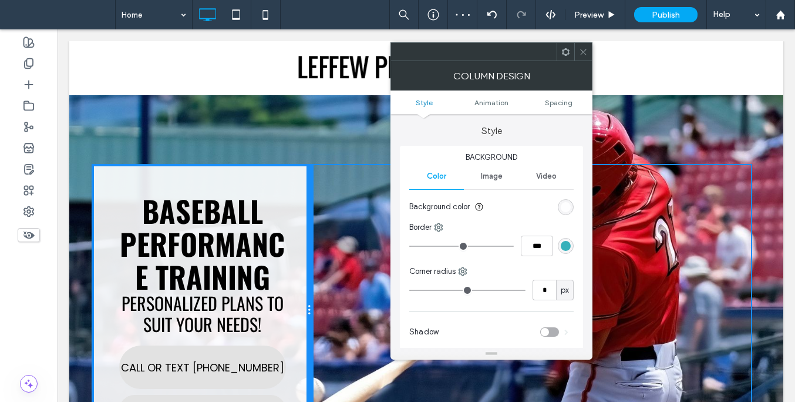
drag, startPoint x: 365, startPoint y: 290, endPoint x: 307, endPoint y: 287, distance: 58.8
click at [307, 287] on div at bounding box center [310, 310] width 6 height 290
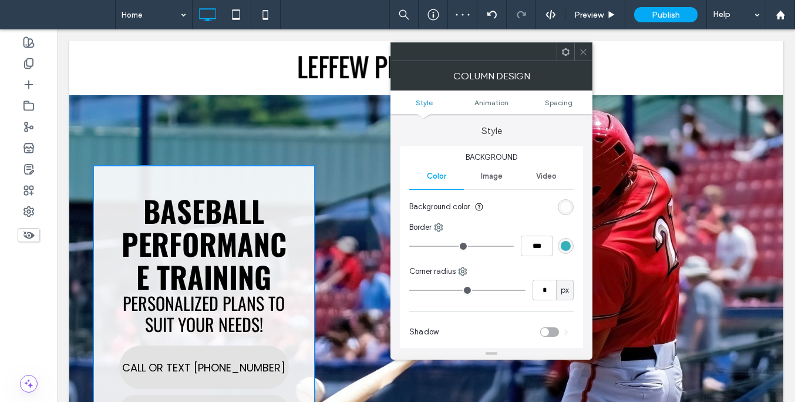
click at [581, 48] on icon at bounding box center [583, 52] width 9 height 9
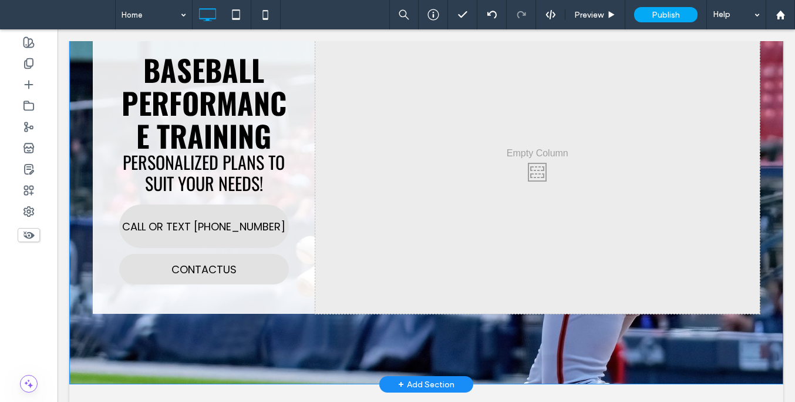
scroll to position [140, 0]
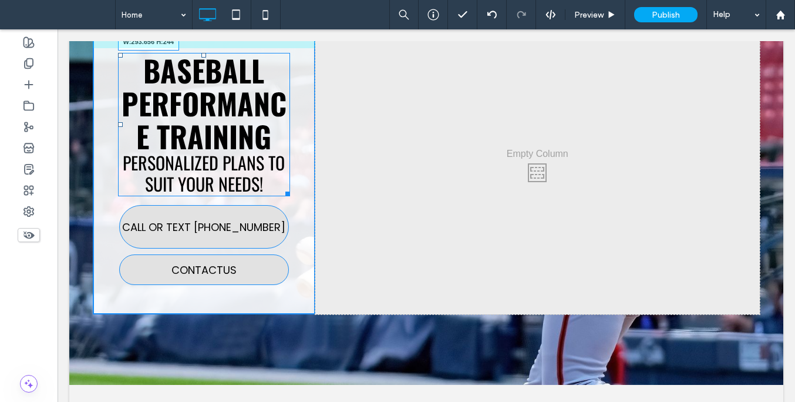
drag, startPoint x: 285, startPoint y: 191, endPoint x: 313, endPoint y: 204, distance: 31.0
click at [313, 204] on div "Baseball performance Training Personalized Plans to Suit Your Needs! W:293.656 …" at bounding box center [426, 170] width 667 height 290
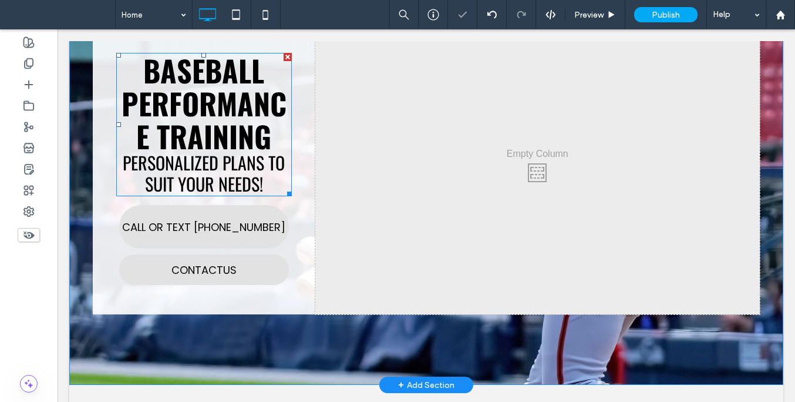
click at [221, 120] on strong "Baseball performance Training" at bounding box center [204, 102] width 165 height 109
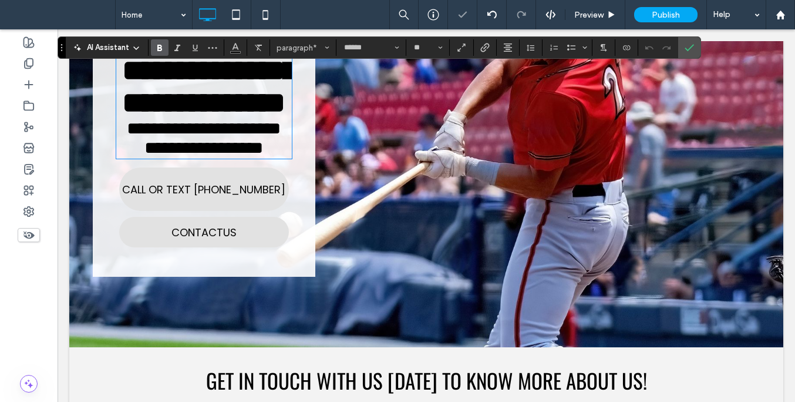
click at [256, 117] on strong "**********" at bounding box center [209, 86] width 175 height 61
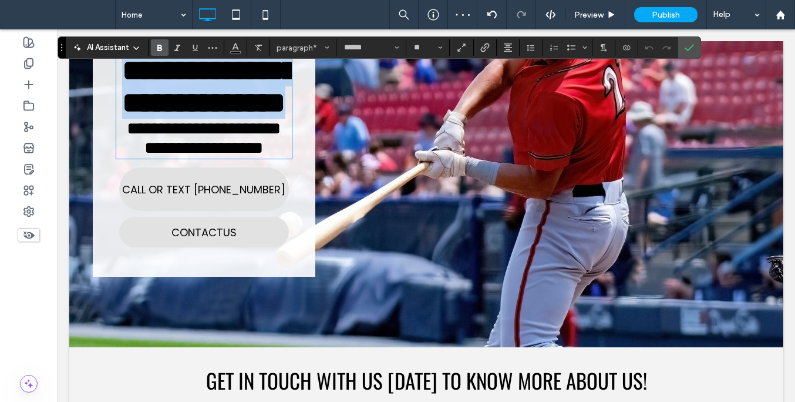
drag, startPoint x: 269, startPoint y: 134, endPoint x: 123, endPoint y: 76, distance: 157.4
click at [123, 76] on p "**********" at bounding box center [204, 105] width 176 height 103
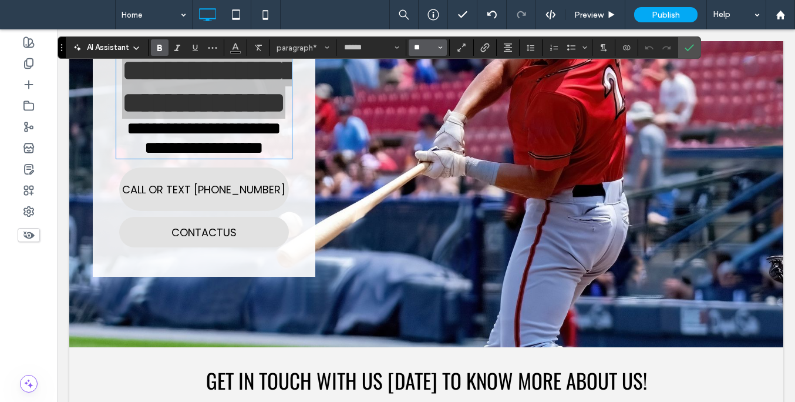
drag, startPoint x: 418, startPoint y: 49, endPoint x: 411, endPoint y: 49, distance: 7.6
click at [411, 49] on button "**" at bounding box center [428, 47] width 38 height 16
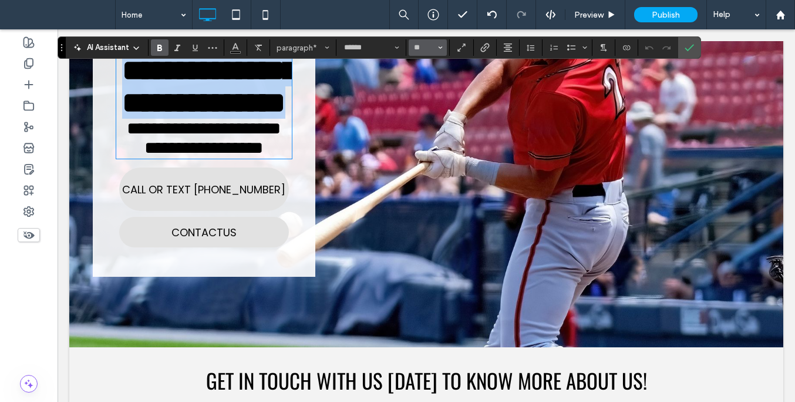
type input "**"
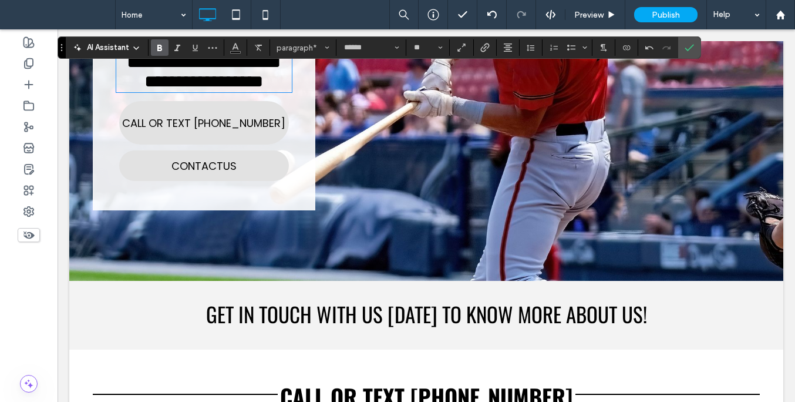
scroll to position [263, 0]
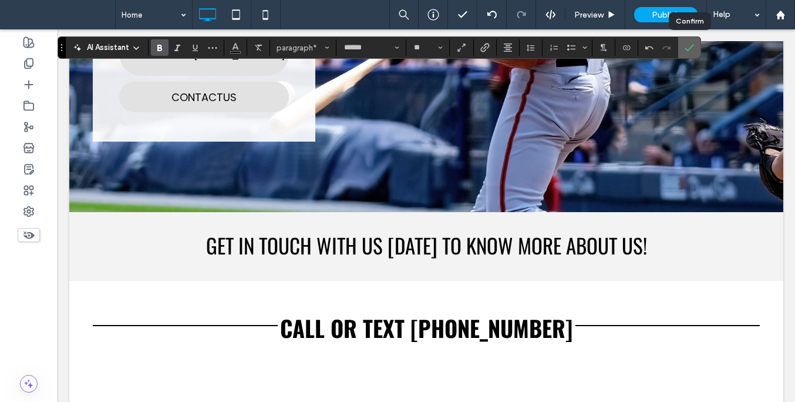
click at [690, 48] on use "Confirm" at bounding box center [689, 47] width 9 height 7
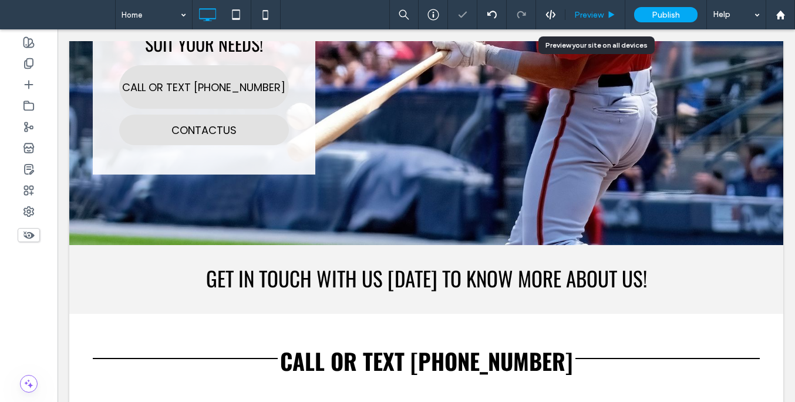
click at [599, 19] on div "Preview" at bounding box center [596, 14] width 60 height 29
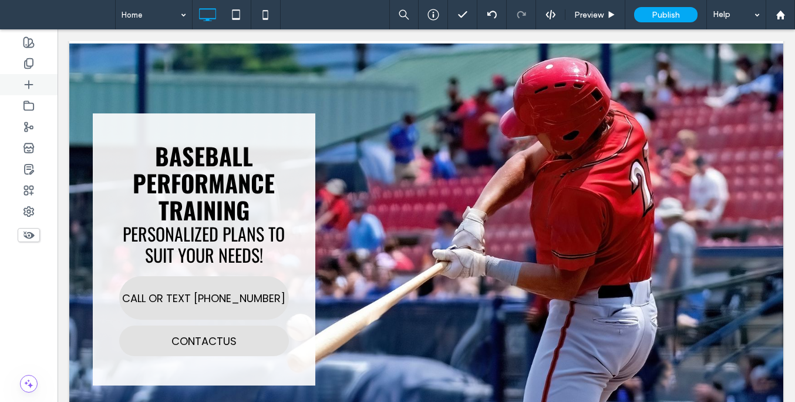
scroll to position [0, 0]
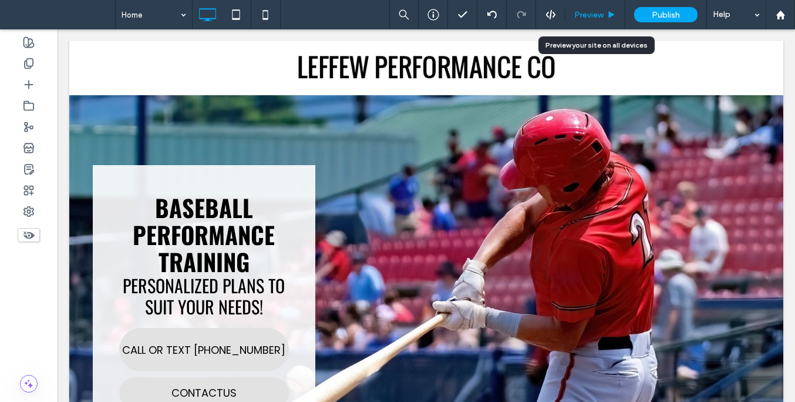
click at [587, 18] on span "Preview" at bounding box center [588, 15] width 29 height 10
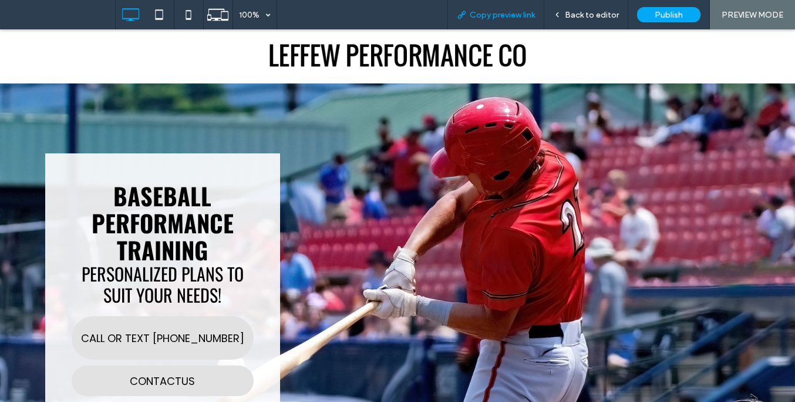
click at [504, 16] on span "Copy preview link" at bounding box center [502, 15] width 65 height 10
